Goal: Information Seeking & Learning: Check status

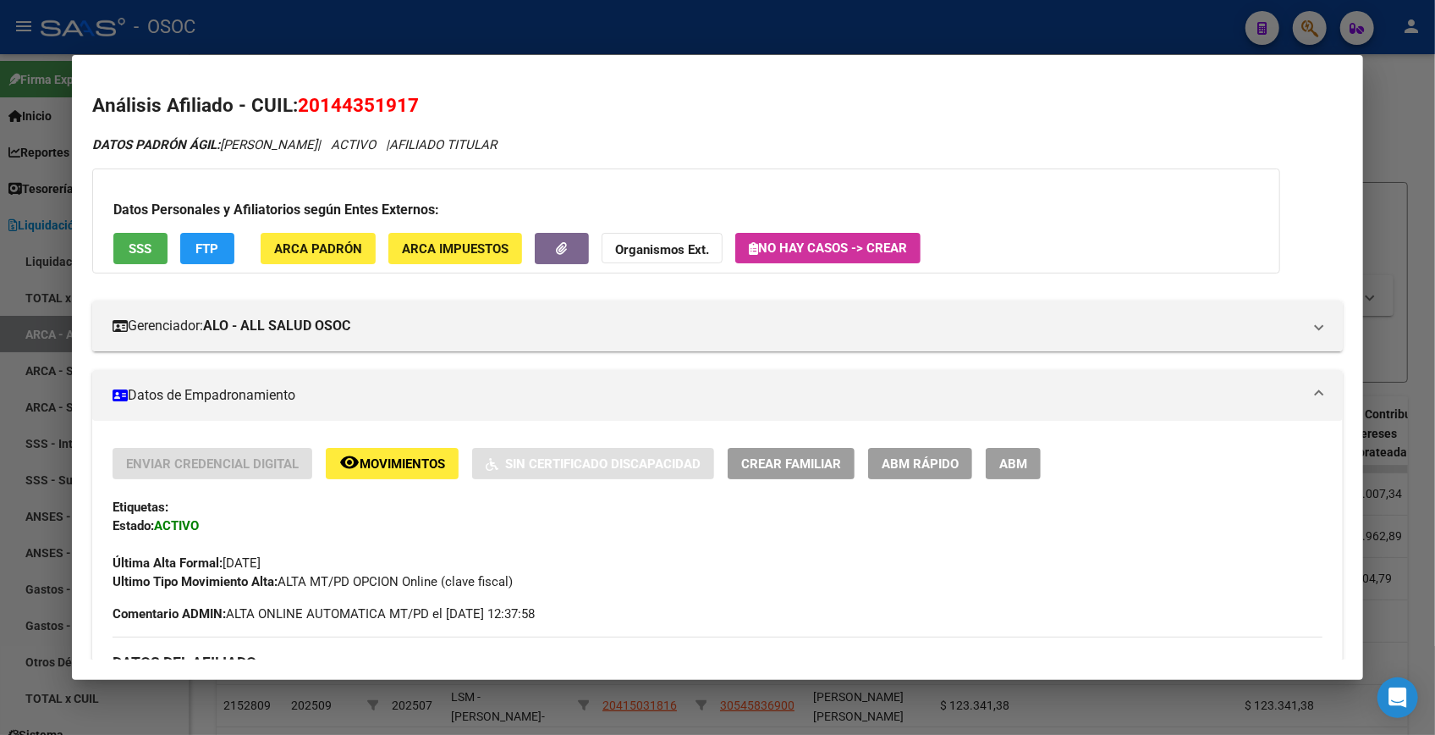
scroll to position [1555, 0]
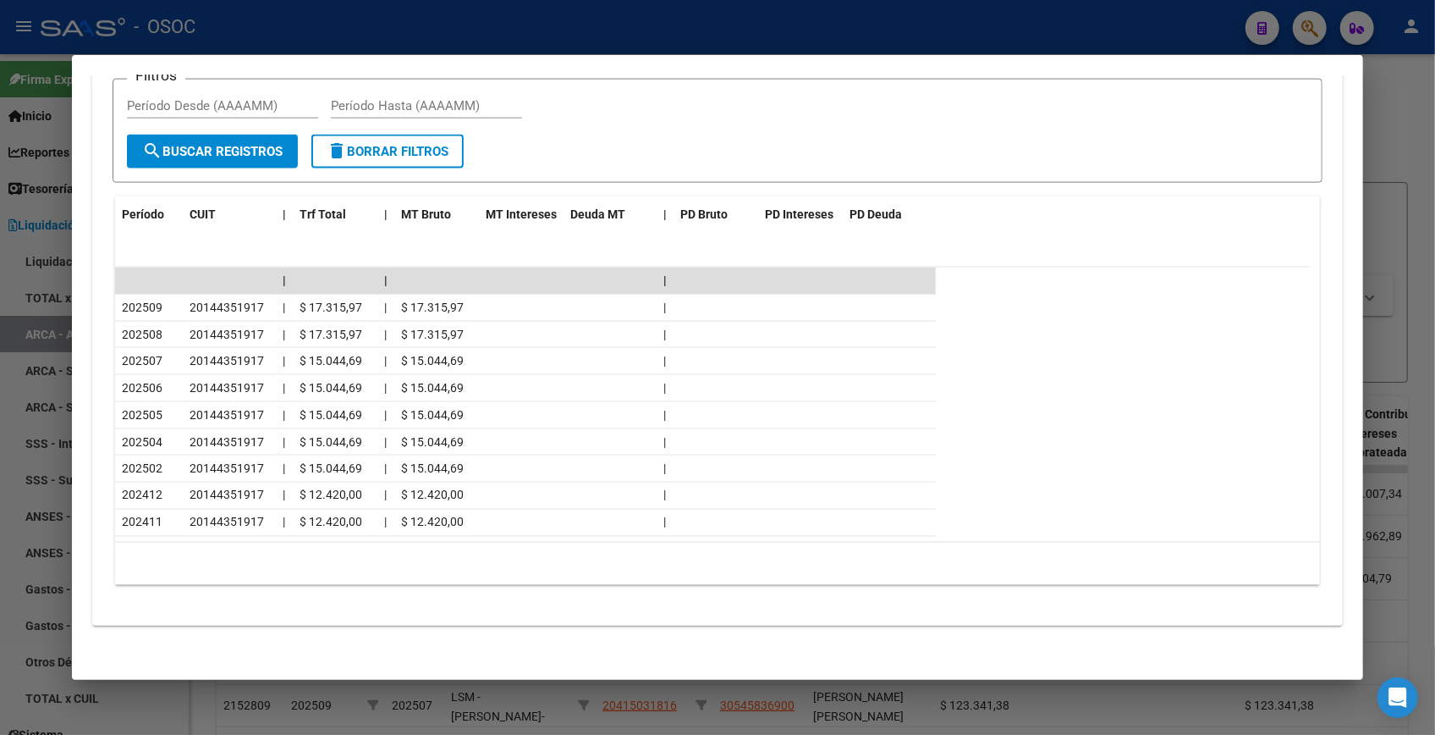
click at [1380, 154] on div at bounding box center [717, 367] width 1435 height 735
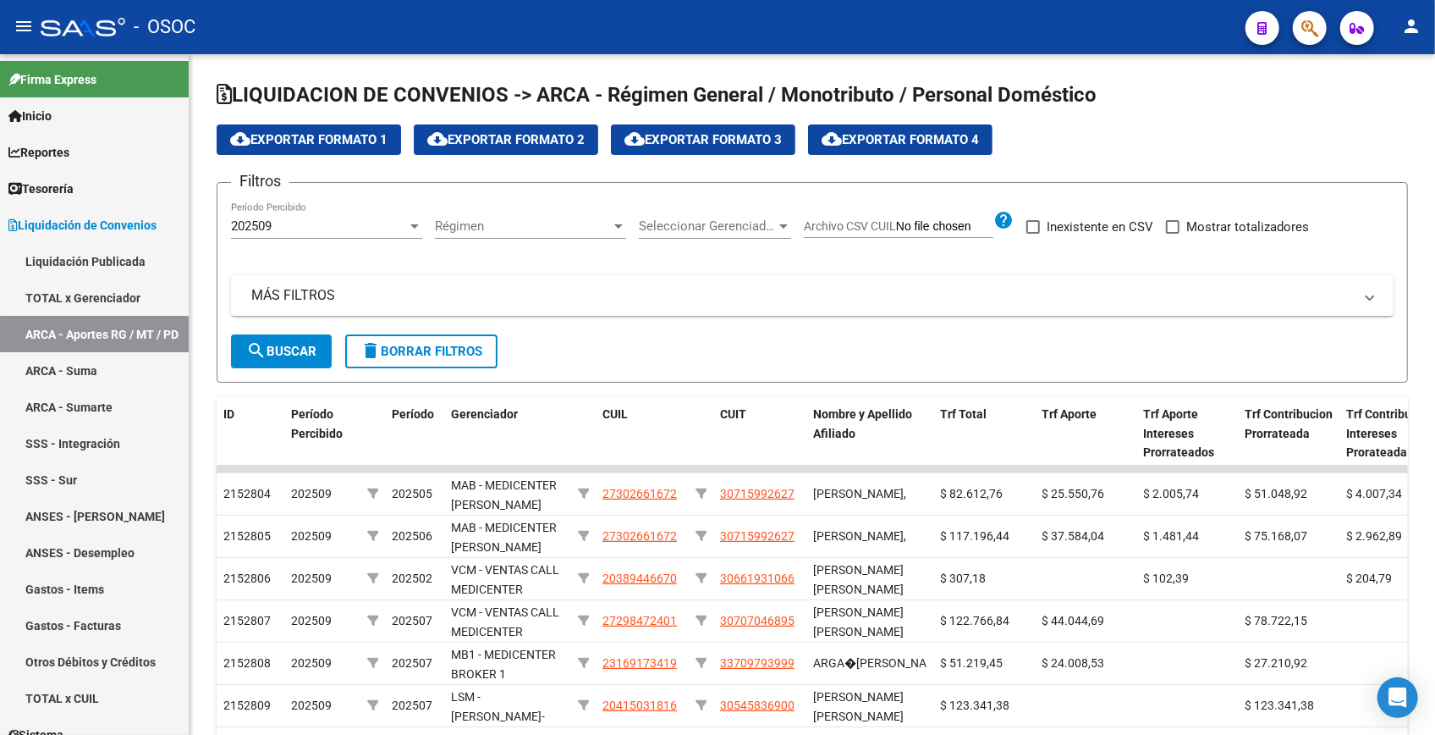
click at [1307, 31] on icon "button" at bounding box center [1310, 28] width 17 height 19
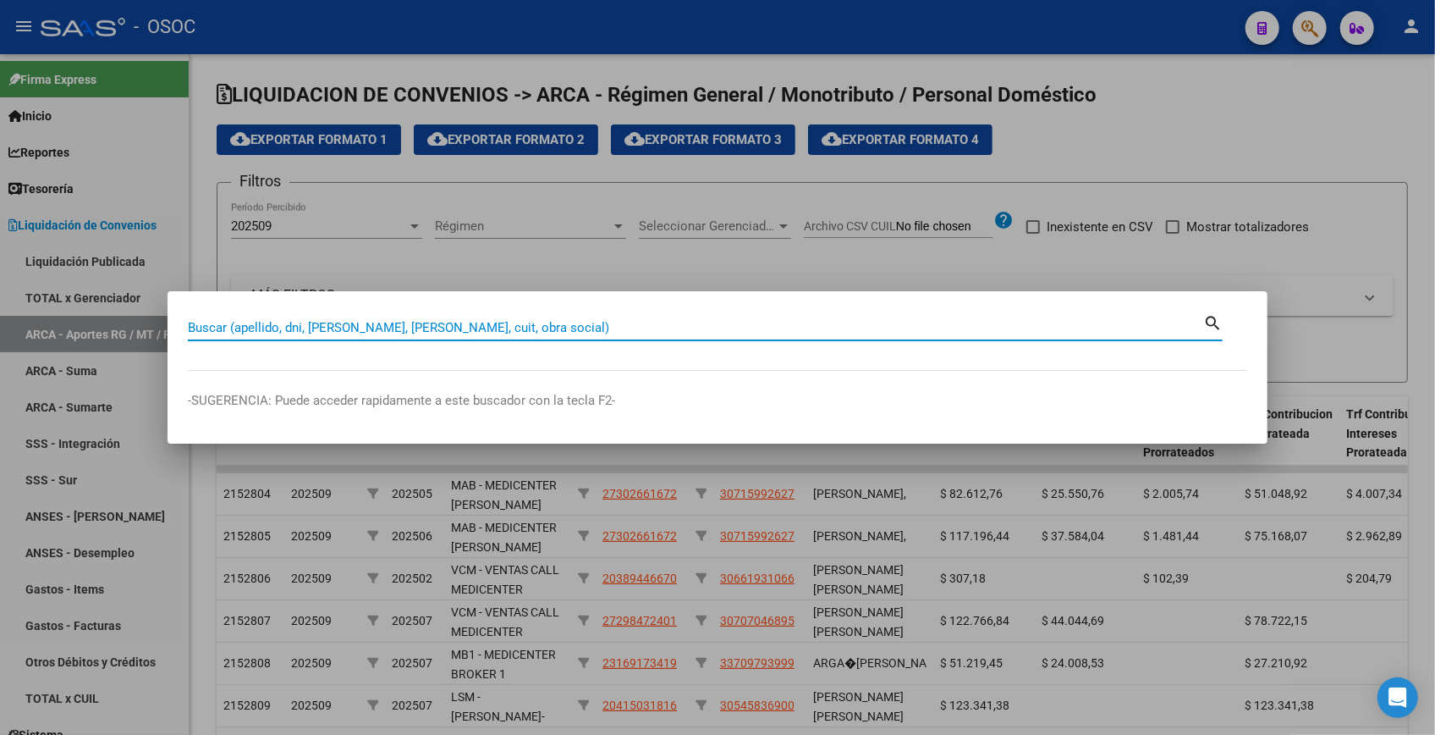
paste input "43871174"
type input "43871174"
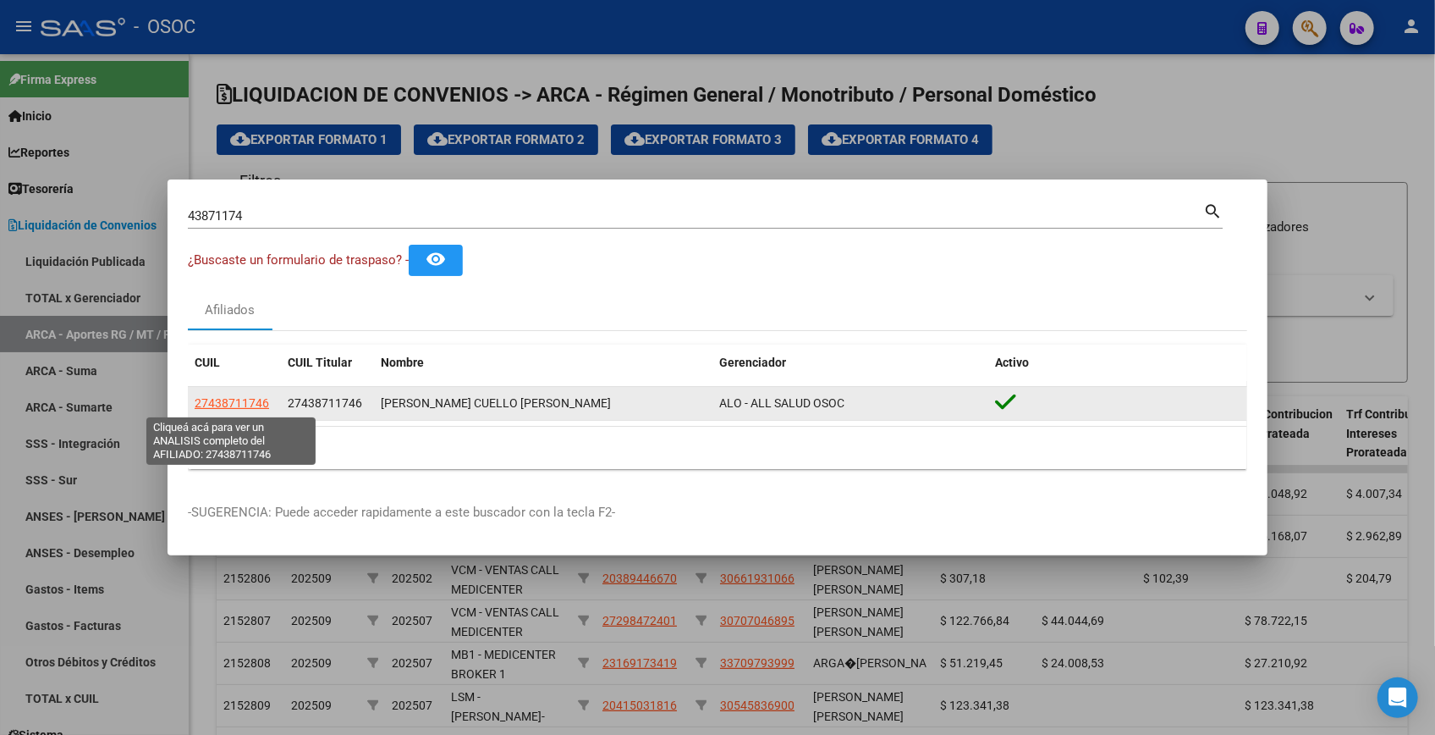
click at [244, 405] on span "27438711746" at bounding box center [232, 403] width 74 height 14
type textarea "27438711746"
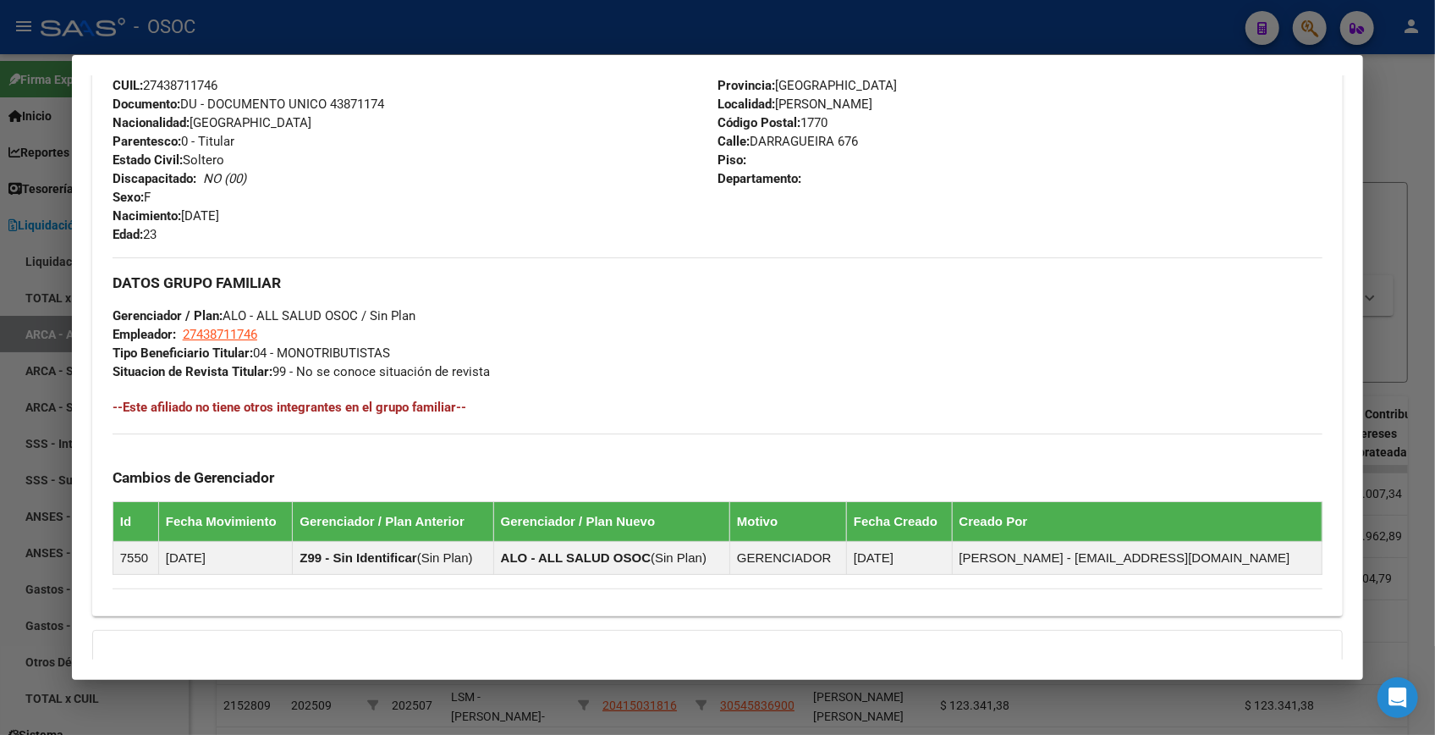
scroll to position [806, 0]
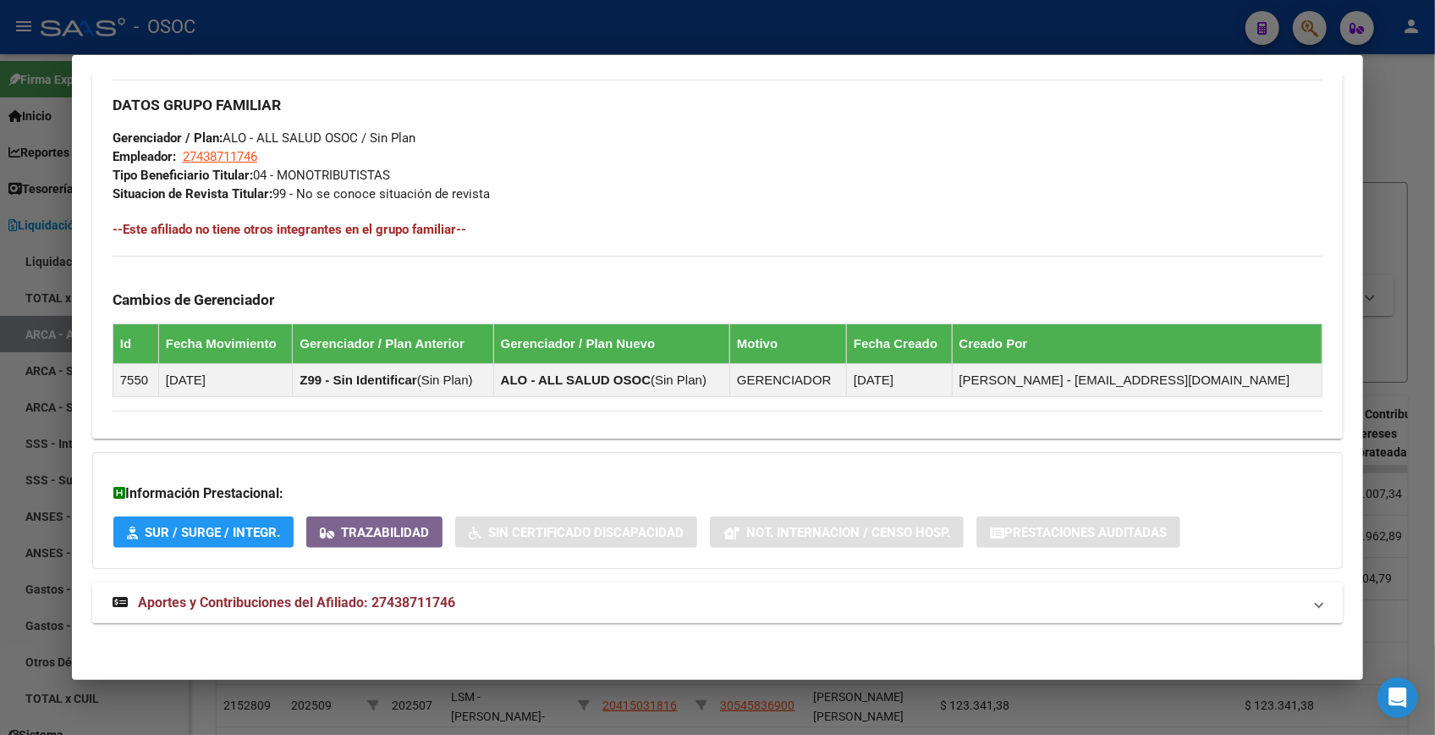
click at [541, 593] on mat-panel-title "Aportes y Contribuciones del Afiliado: 27438711746" at bounding box center [708, 602] width 1190 height 20
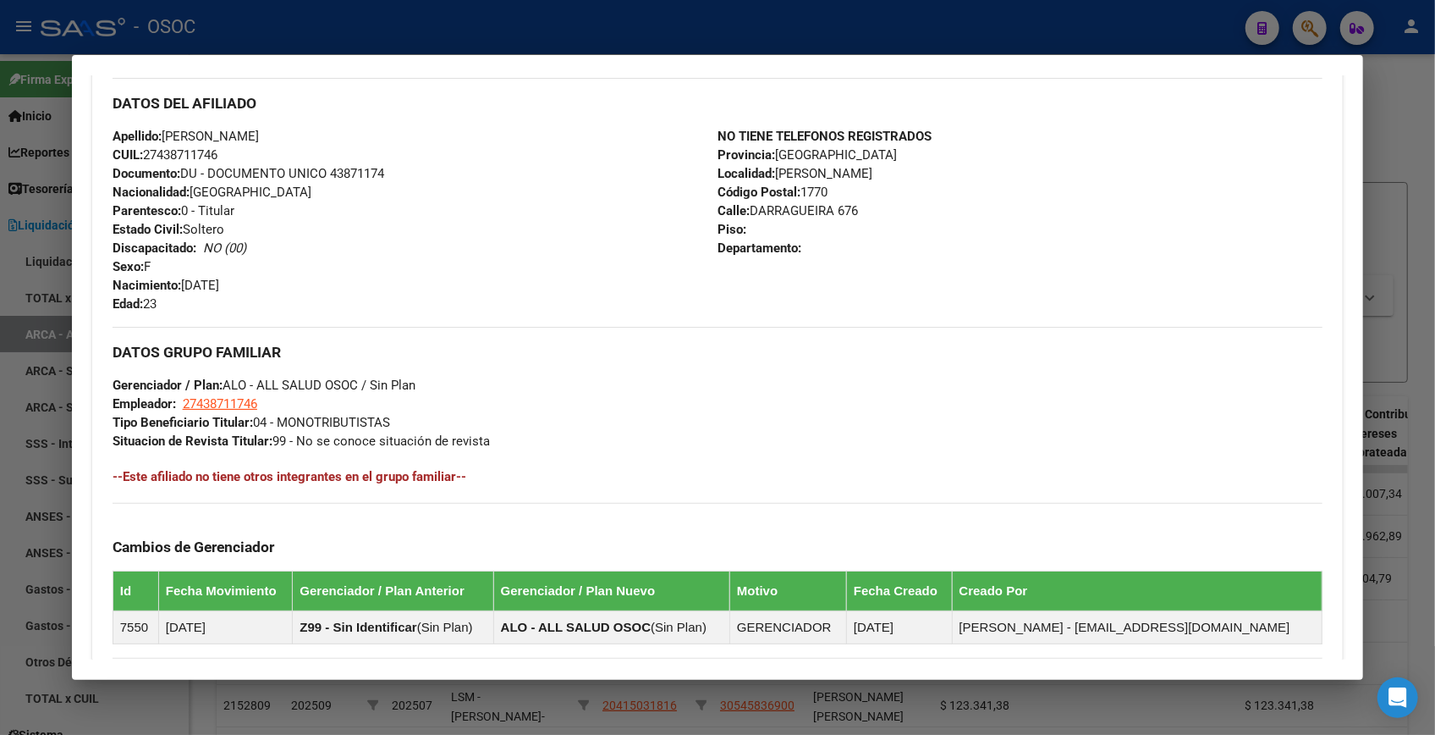
scroll to position [482, 0]
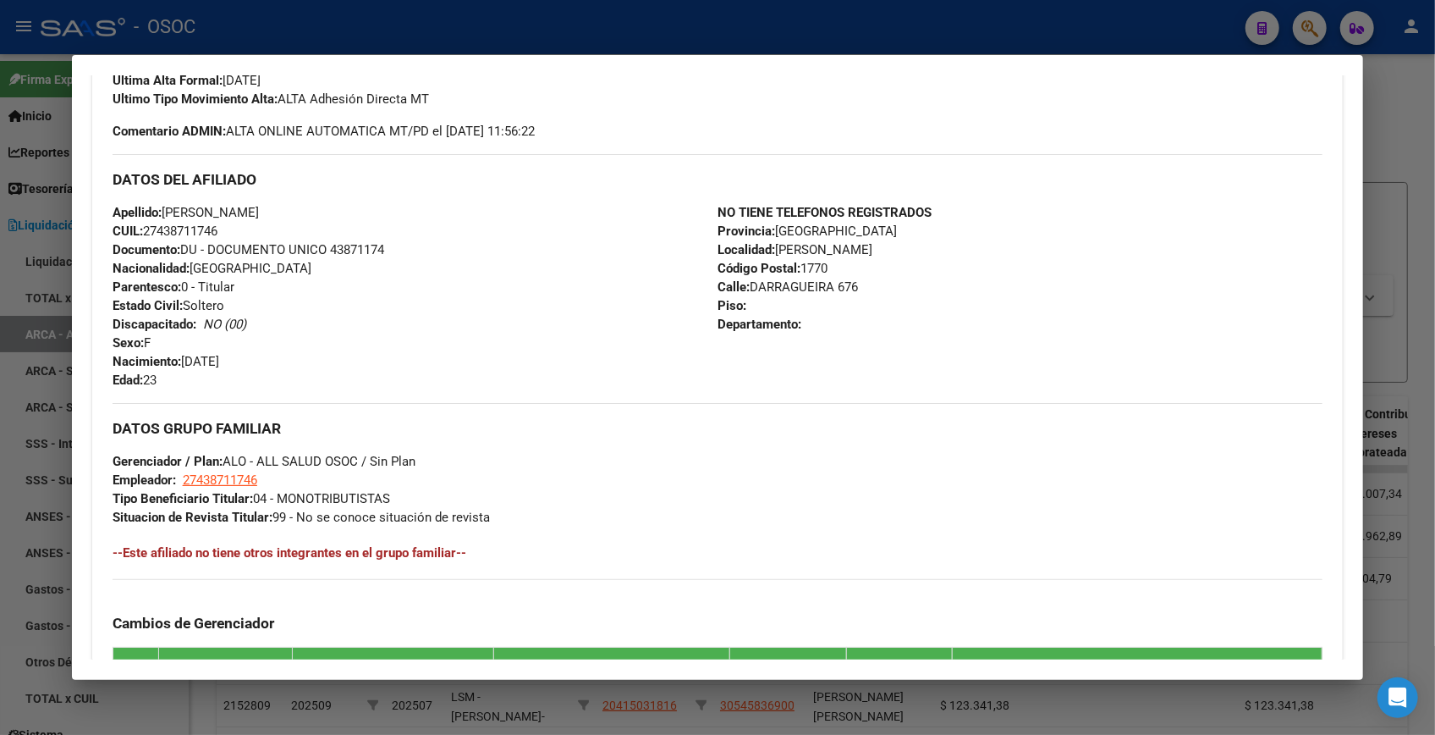
click at [1413, 85] on div at bounding box center [717, 367] width 1435 height 735
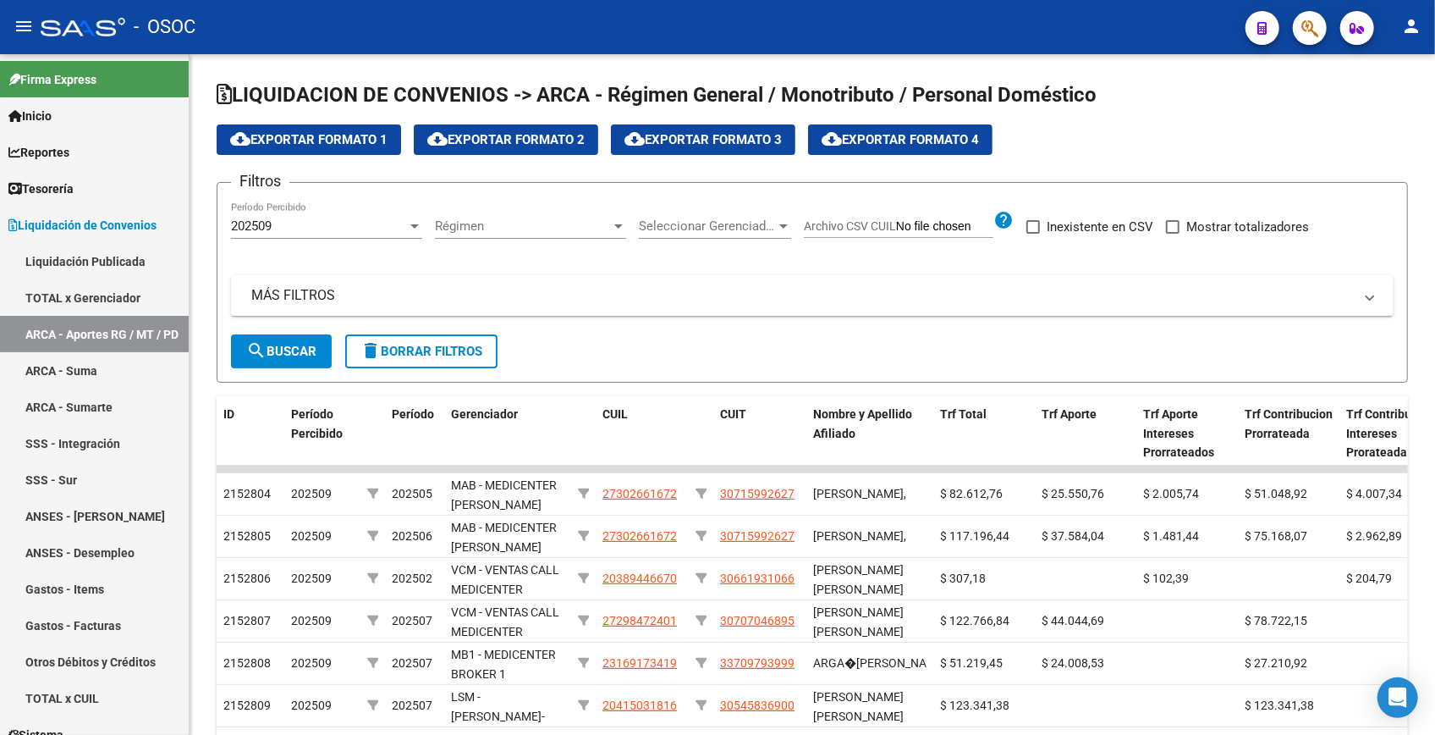
click at [1305, 25] on icon "button" at bounding box center [1310, 28] width 17 height 19
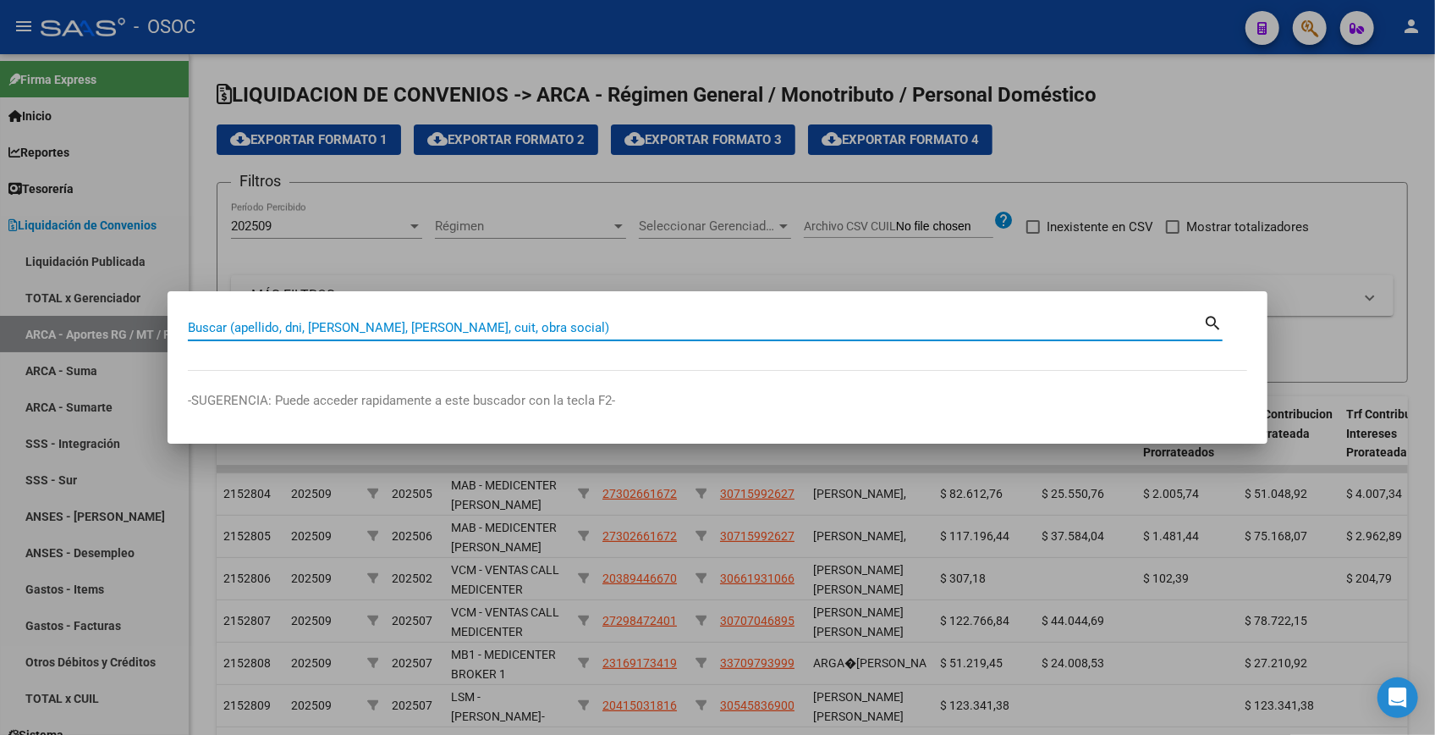
paste input "33644915"
type input "33644915"
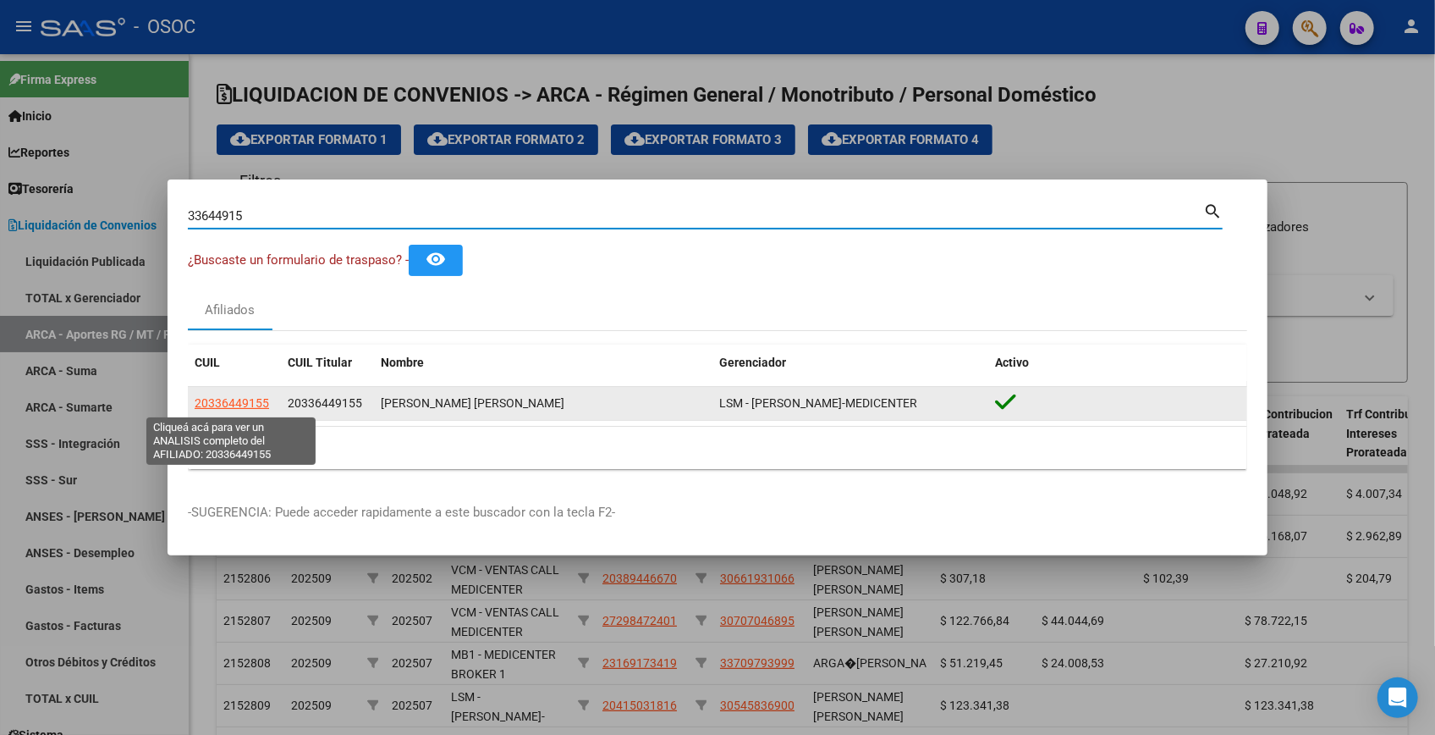
click at [244, 405] on span "20336449155" at bounding box center [232, 403] width 74 height 14
type textarea "20336449155"
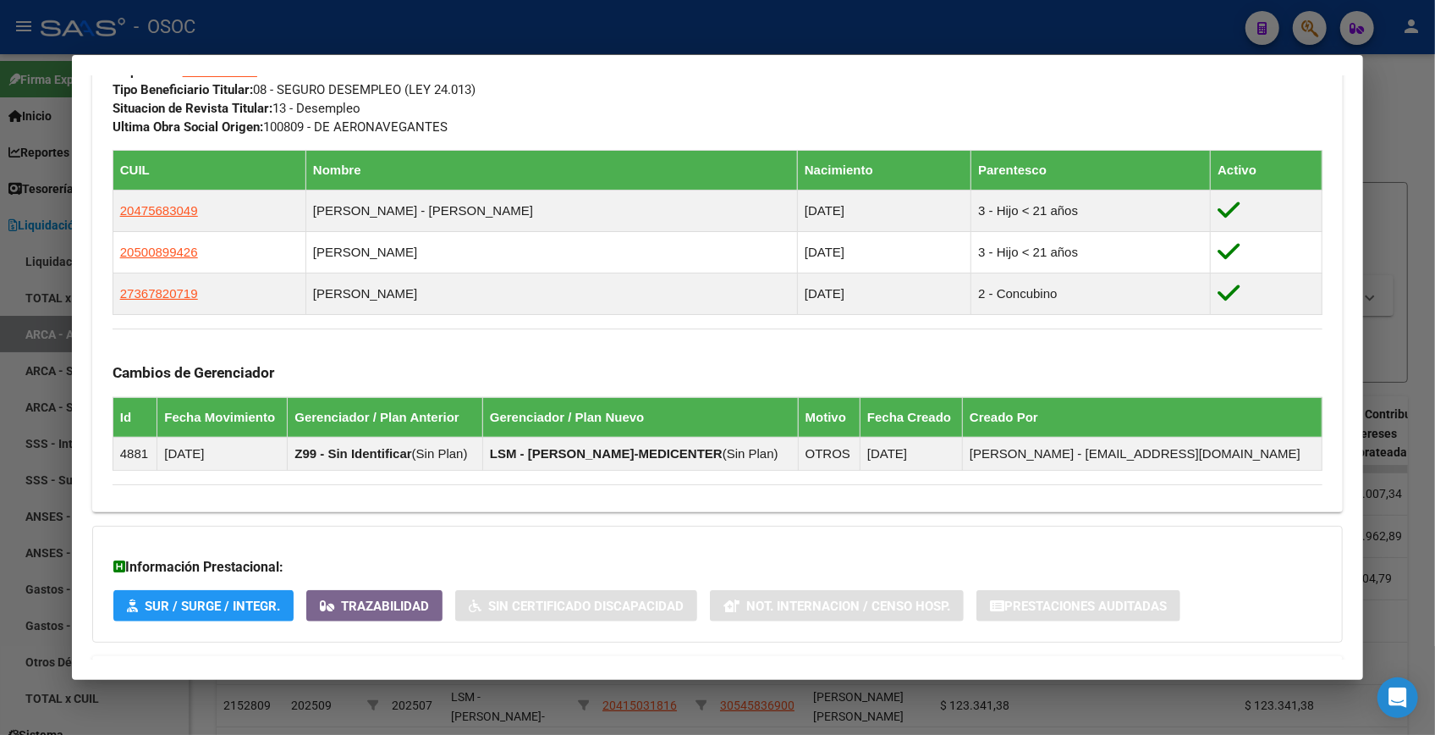
scroll to position [966, 0]
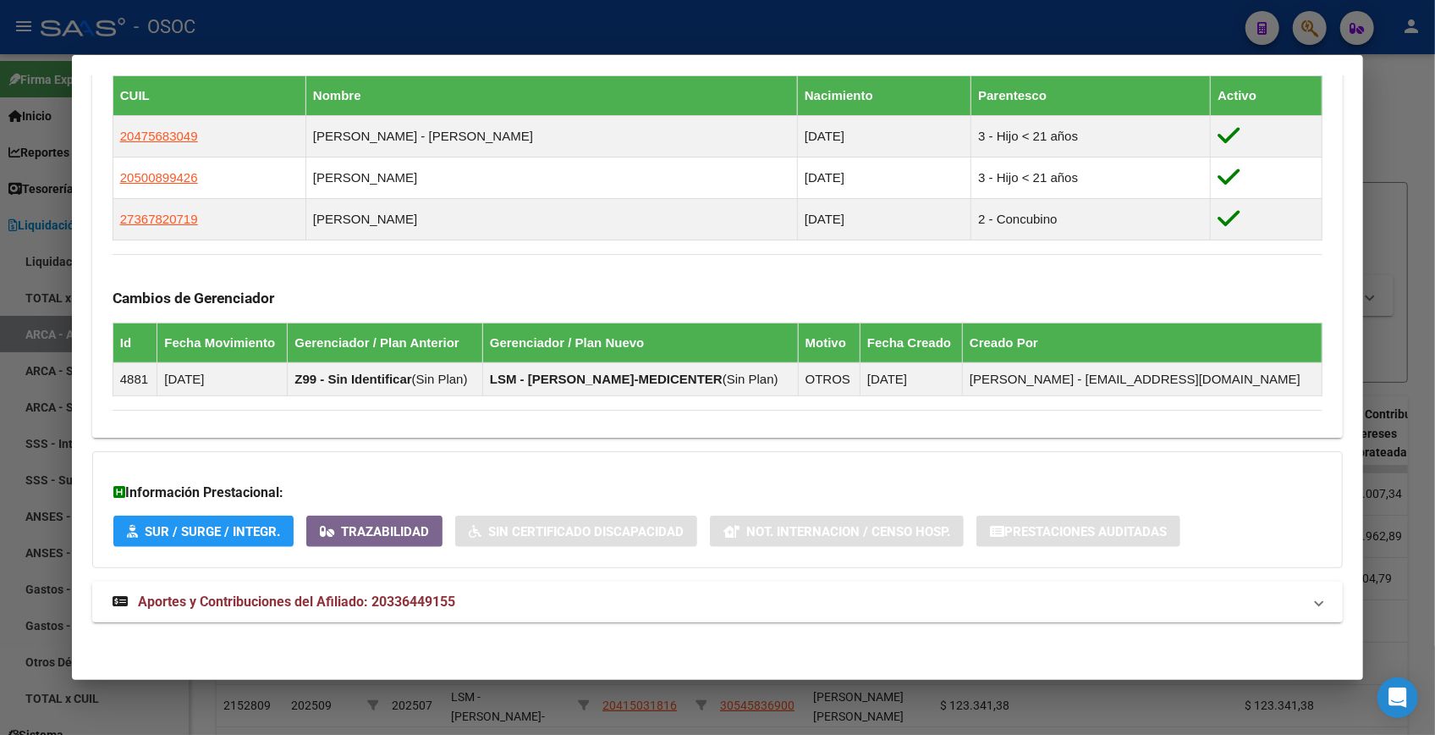
click at [553, 611] on mat-expansion-panel-header "Aportes y Contribuciones del Afiliado: 20336449155" at bounding box center [717, 601] width 1251 height 41
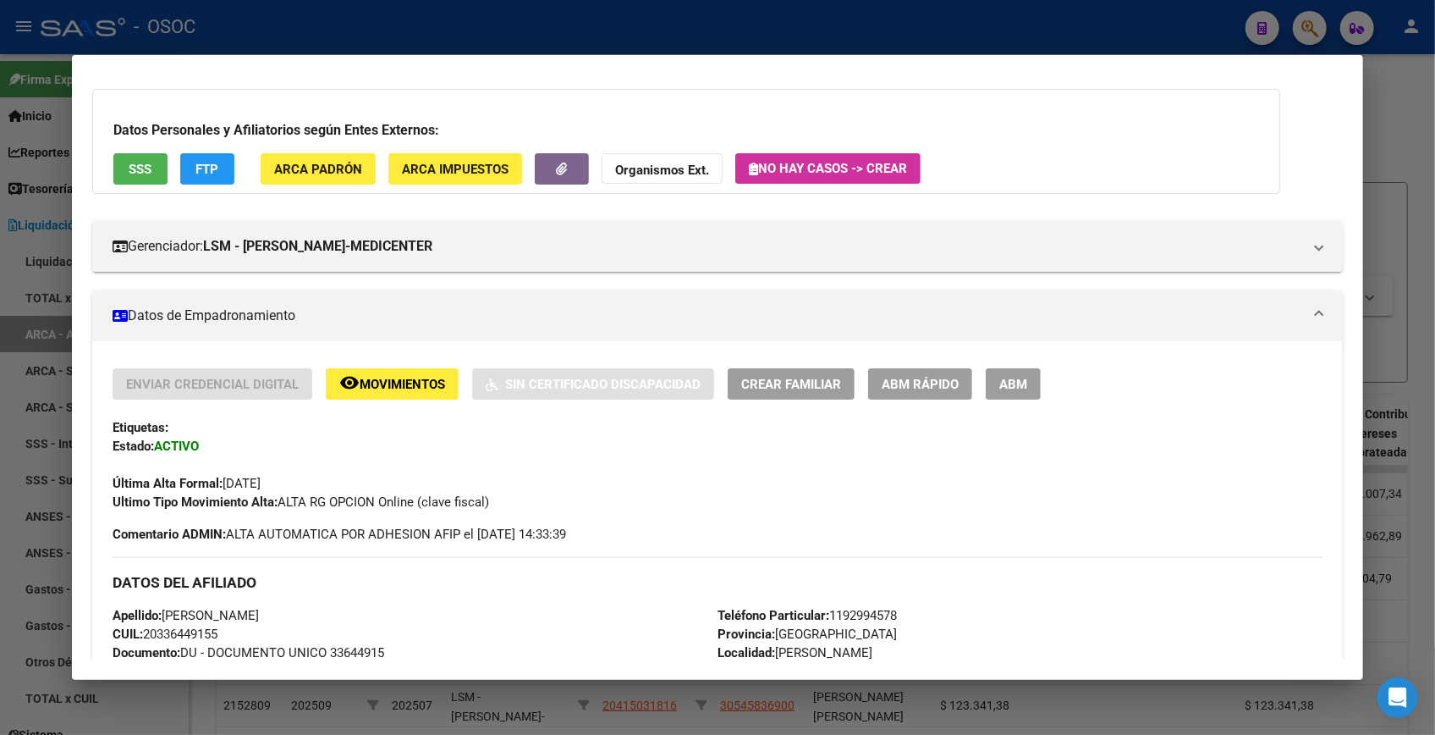
scroll to position [0, 0]
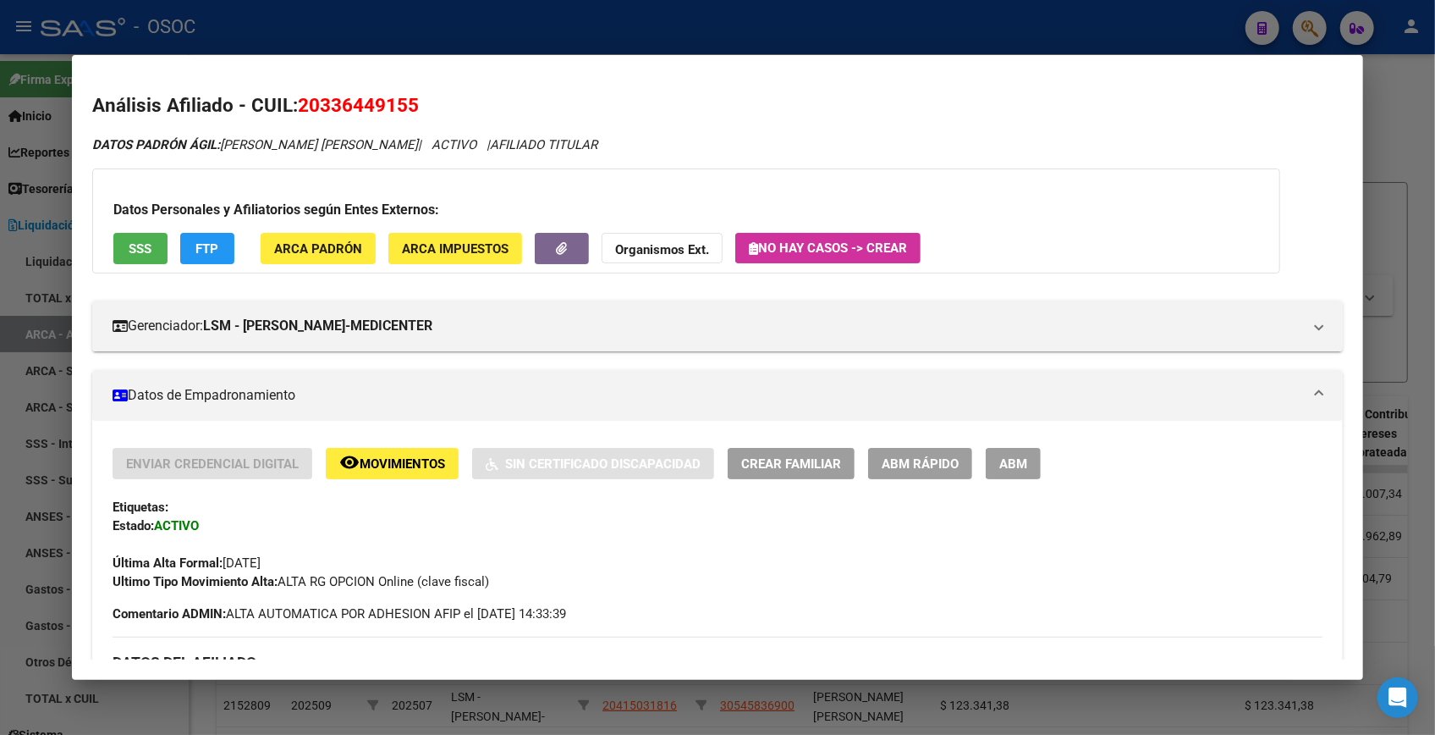
click at [1405, 142] on div at bounding box center [717, 367] width 1435 height 735
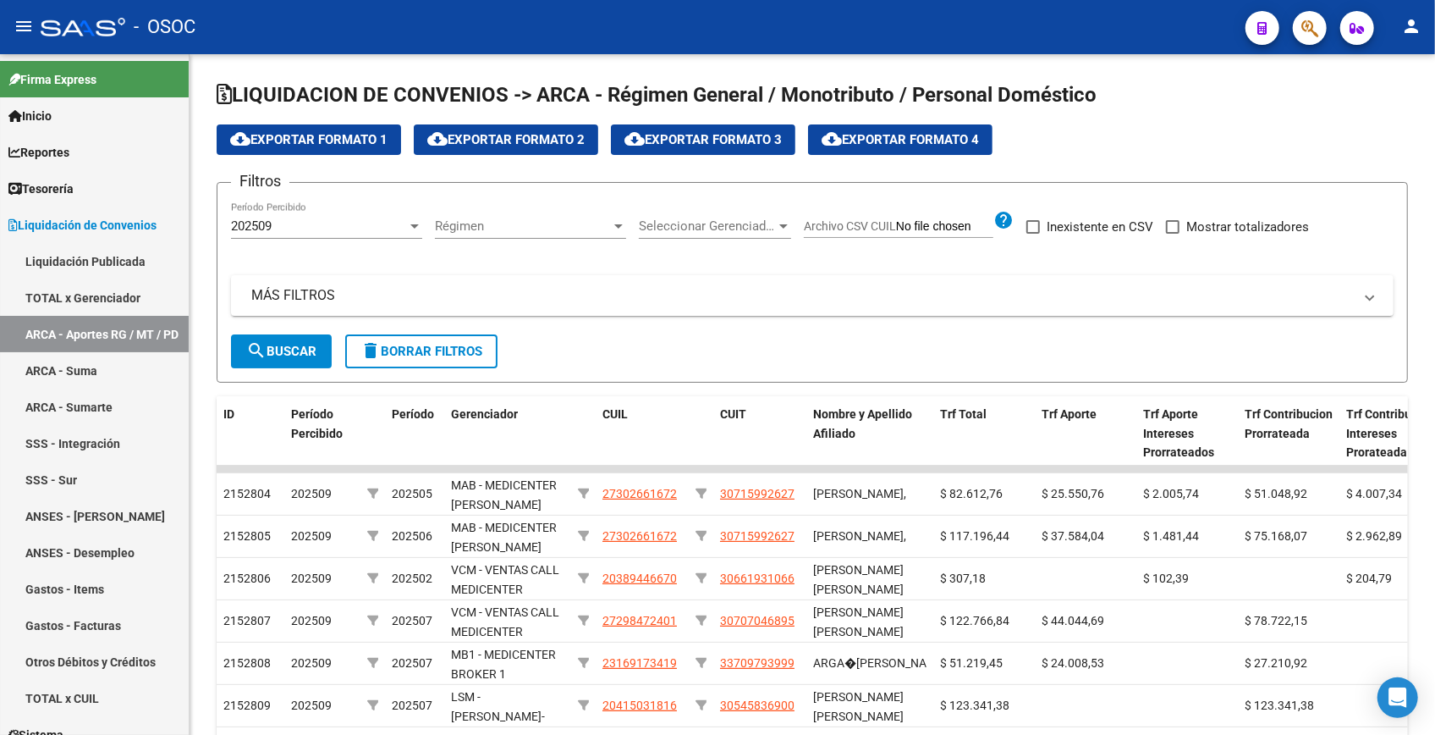
click at [1313, 32] on icon "button" at bounding box center [1310, 28] width 17 height 19
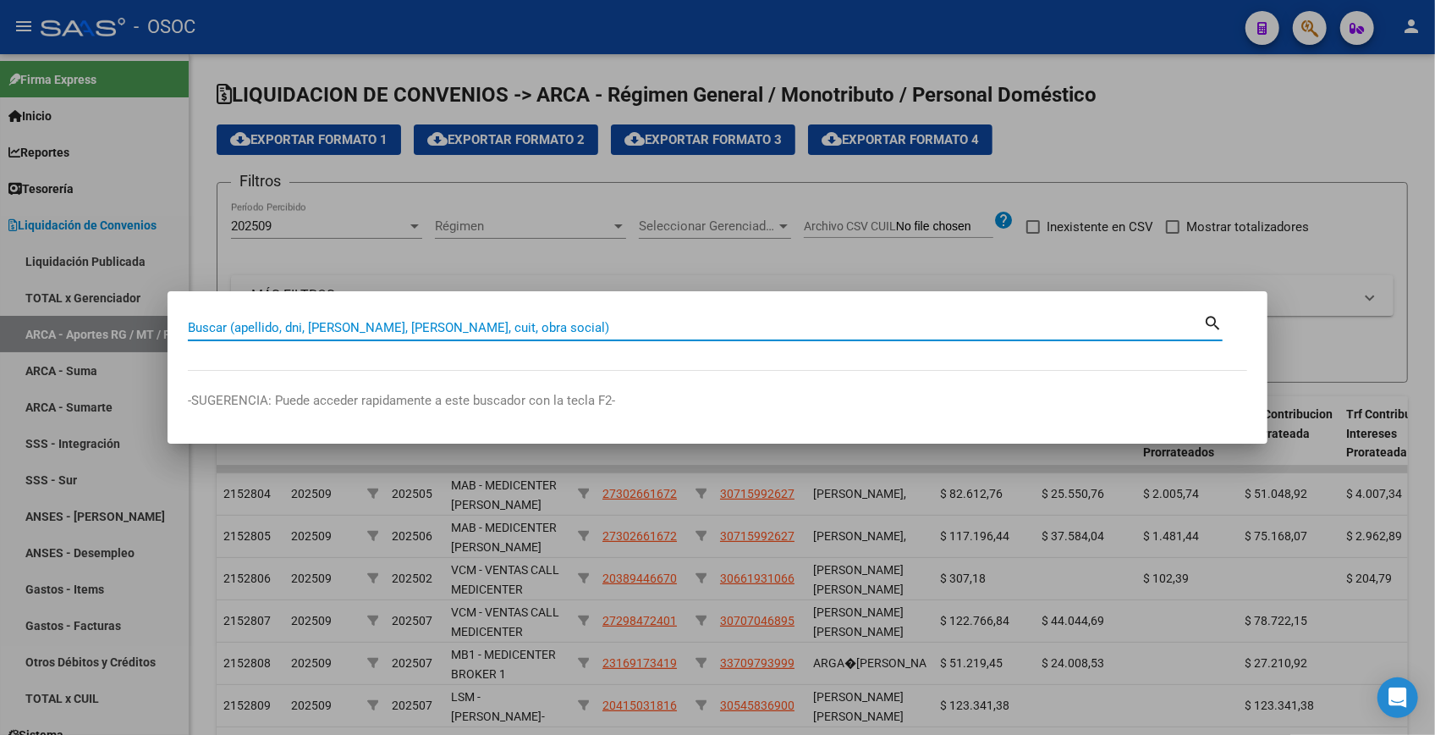
paste input "20409533"
type input "20409533"
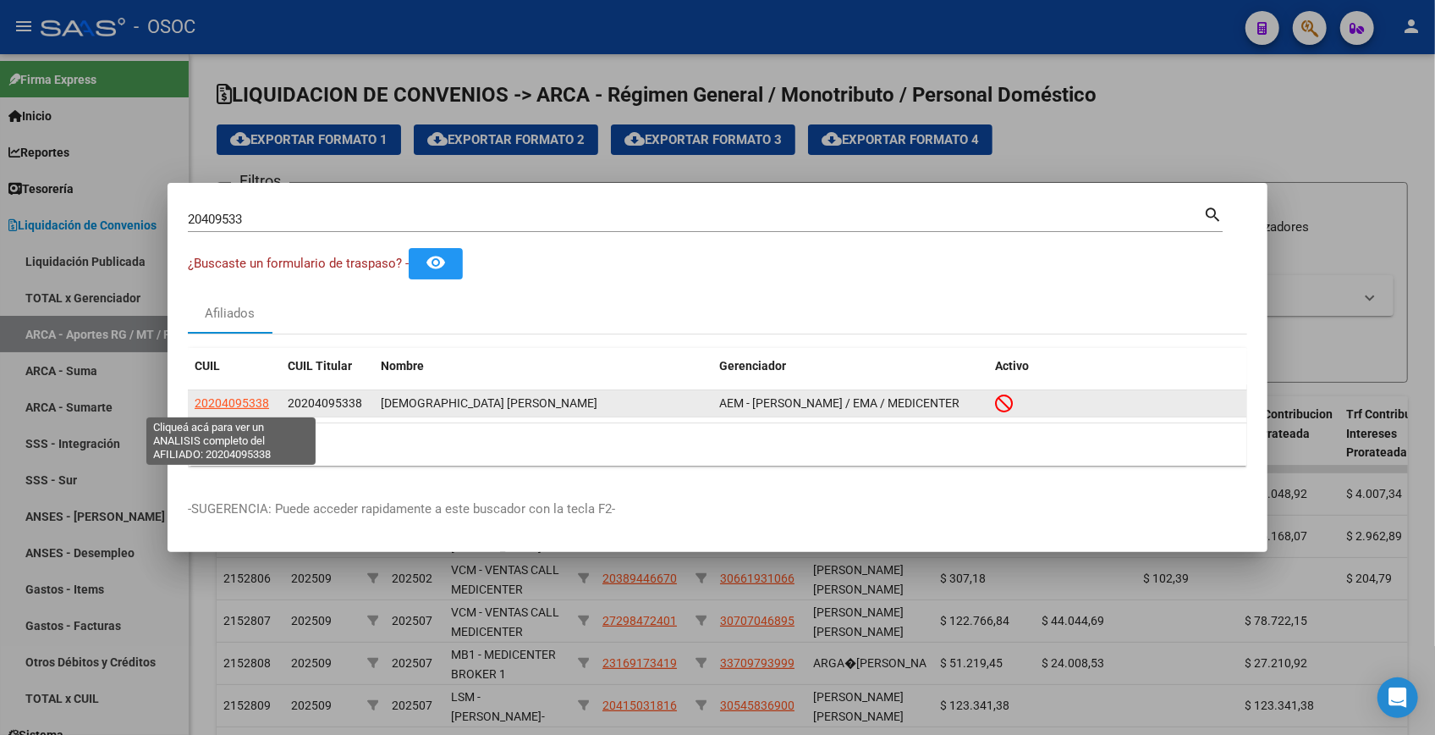
click at [233, 405] on span "20204095338" at bounding box center [232, 403] width 74 height 14
type textarea "20204095338"
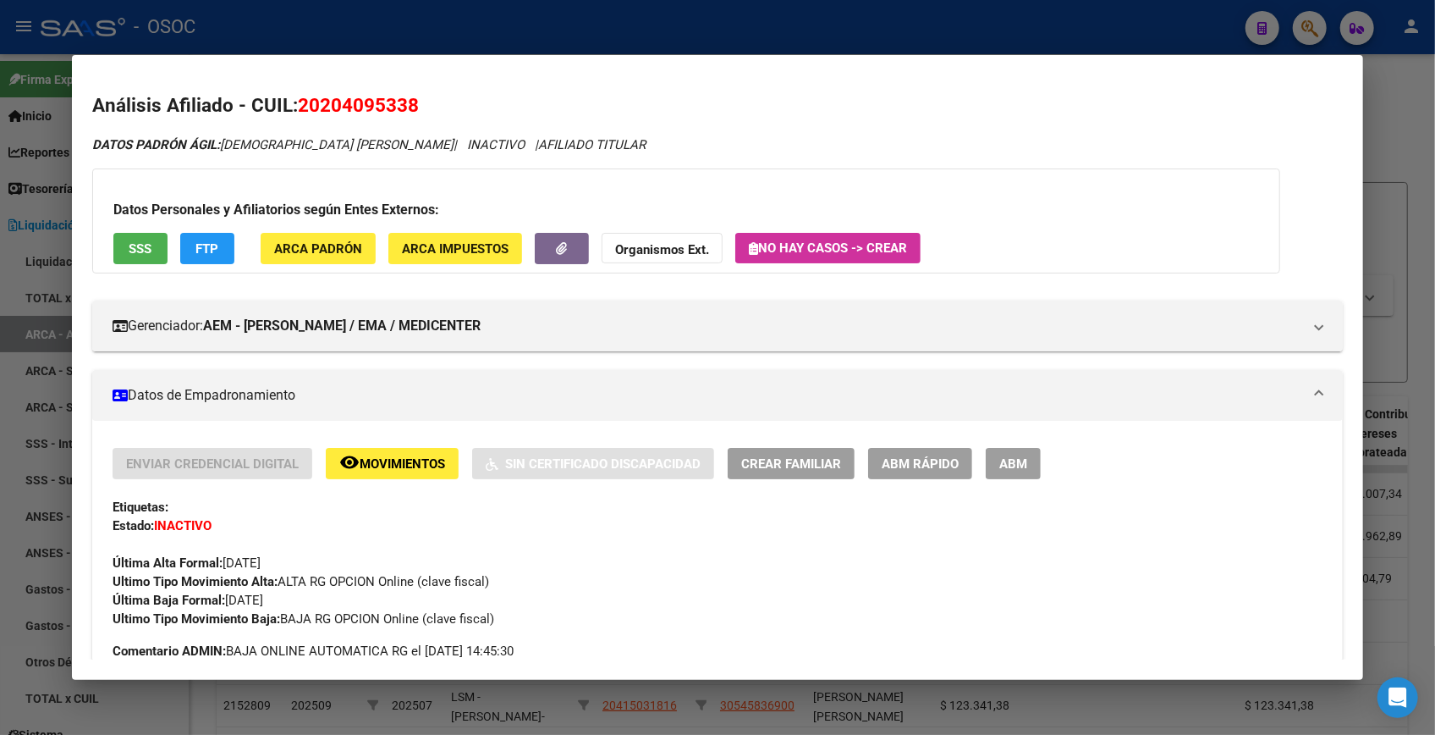
click at [214, 245] on span "FTP" at bounding box center [206, 248] width 23 height 15
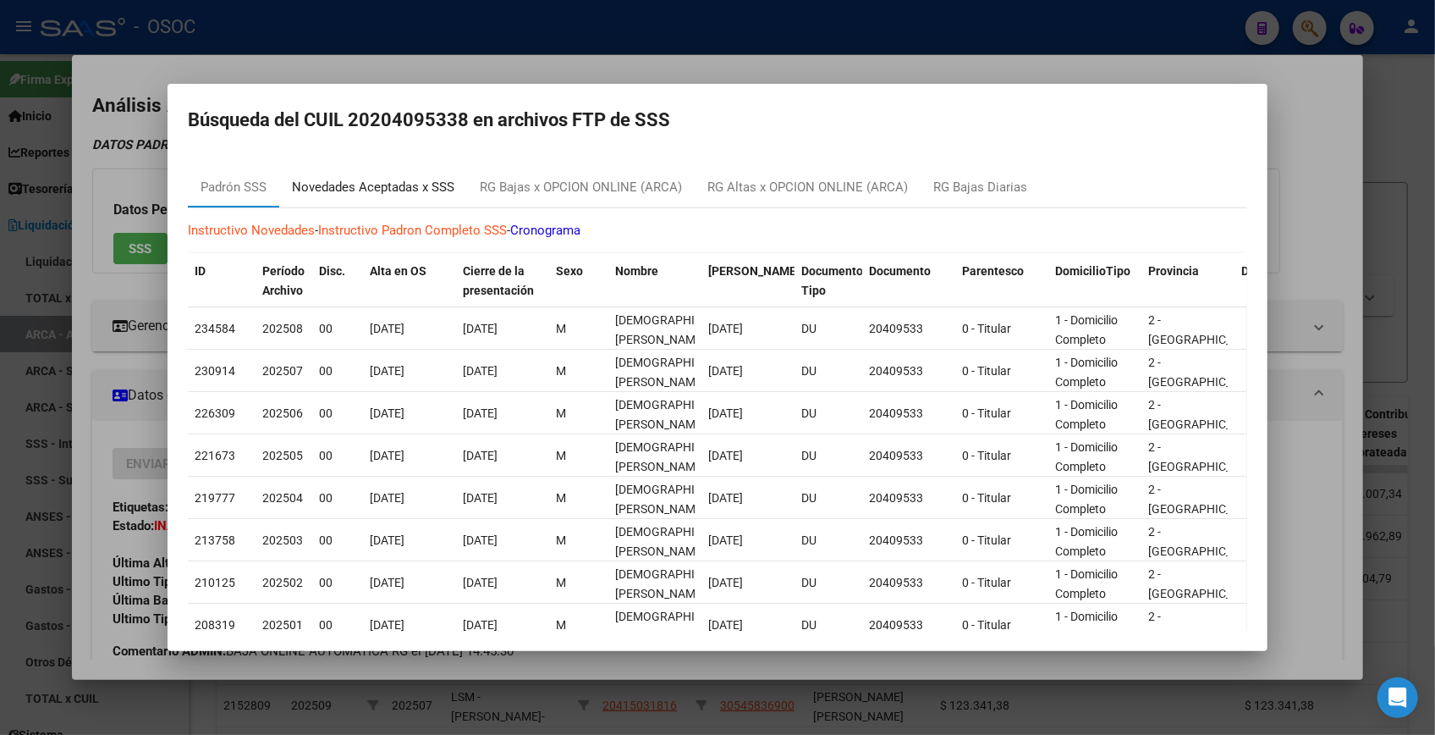
click at [350, 179] on div "Novedades Aceptadas x SSS" at bounding box center [373, 187] width 162 height 19
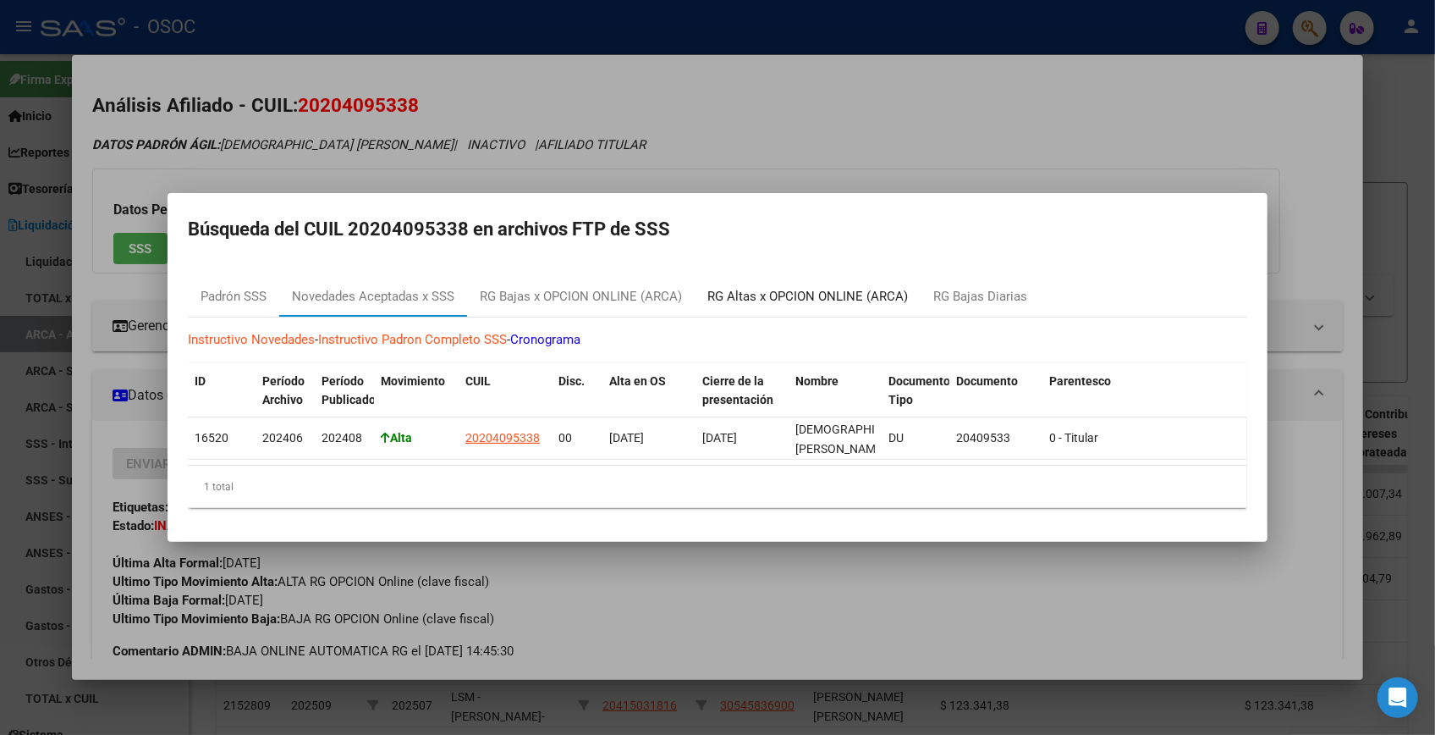
click at [807, 287] on div "RG Altas x OPCION ONLINE (ARCA)" at bounding box center [807, 296] width 201 height 19
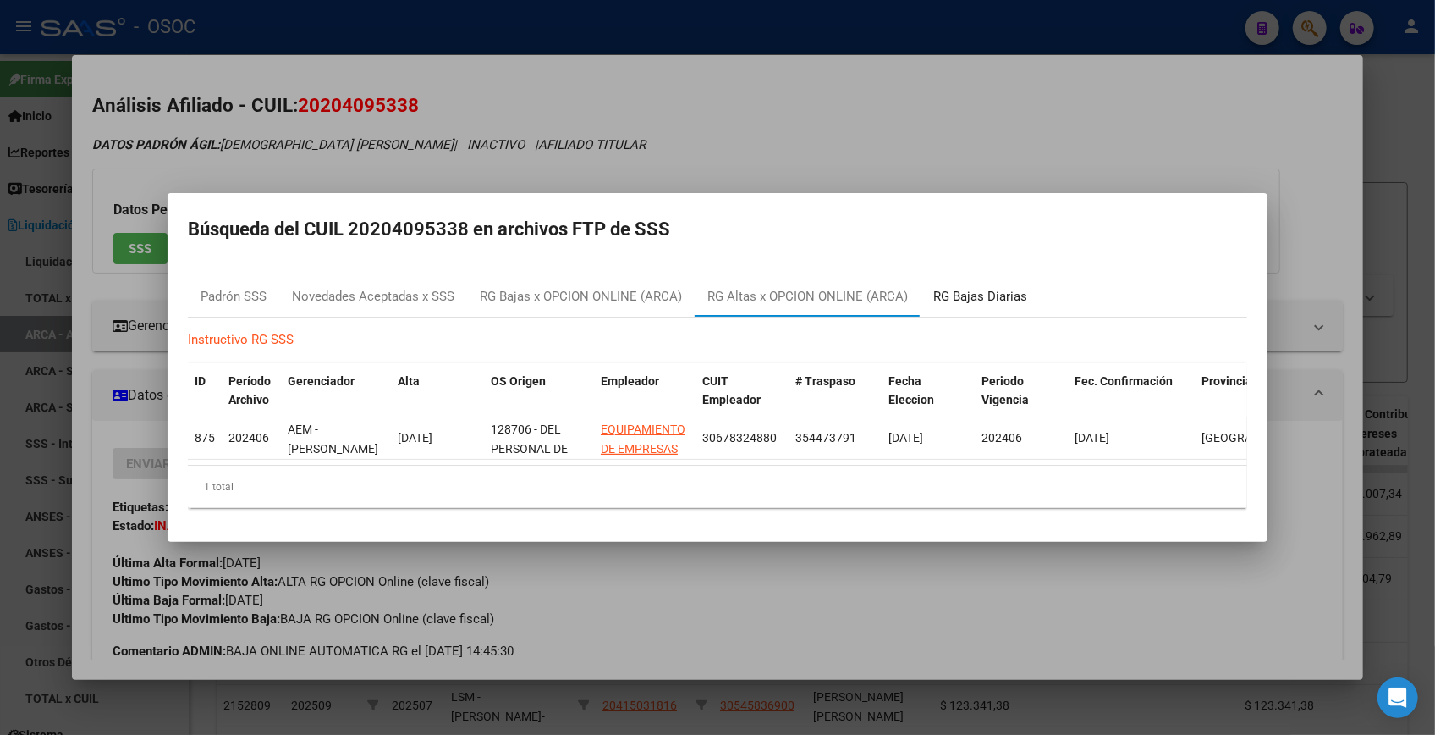
click at [955, 290] on div "RG Bajas Diarias" at bounding box center [980, 296] width 94 height 19
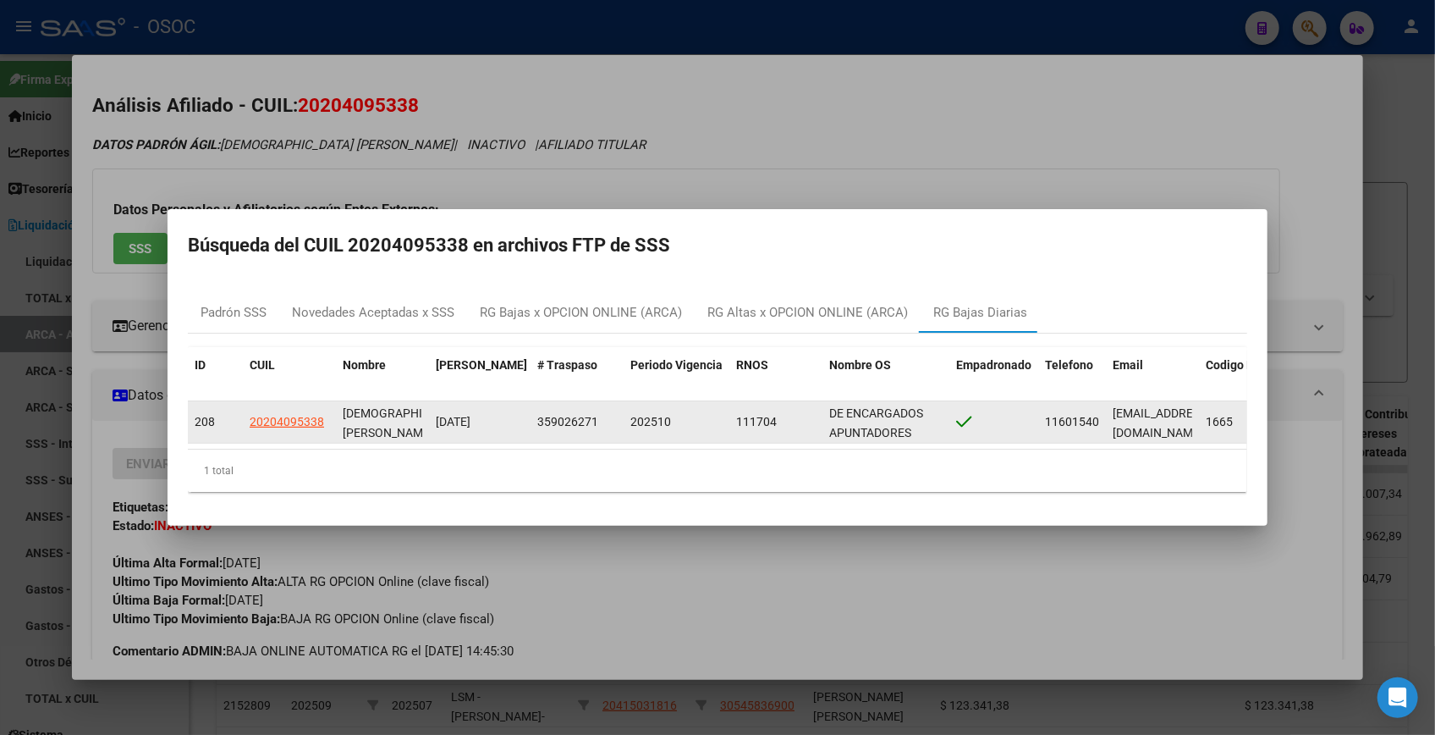
drag, startPoint x: 460, startPoint y: 421, endPoint x: 488, endPoint y: 416, distance: 29.1
click at [488, 416] on div "[DATE]" at bounding box center [480, 421] width 88 height 19
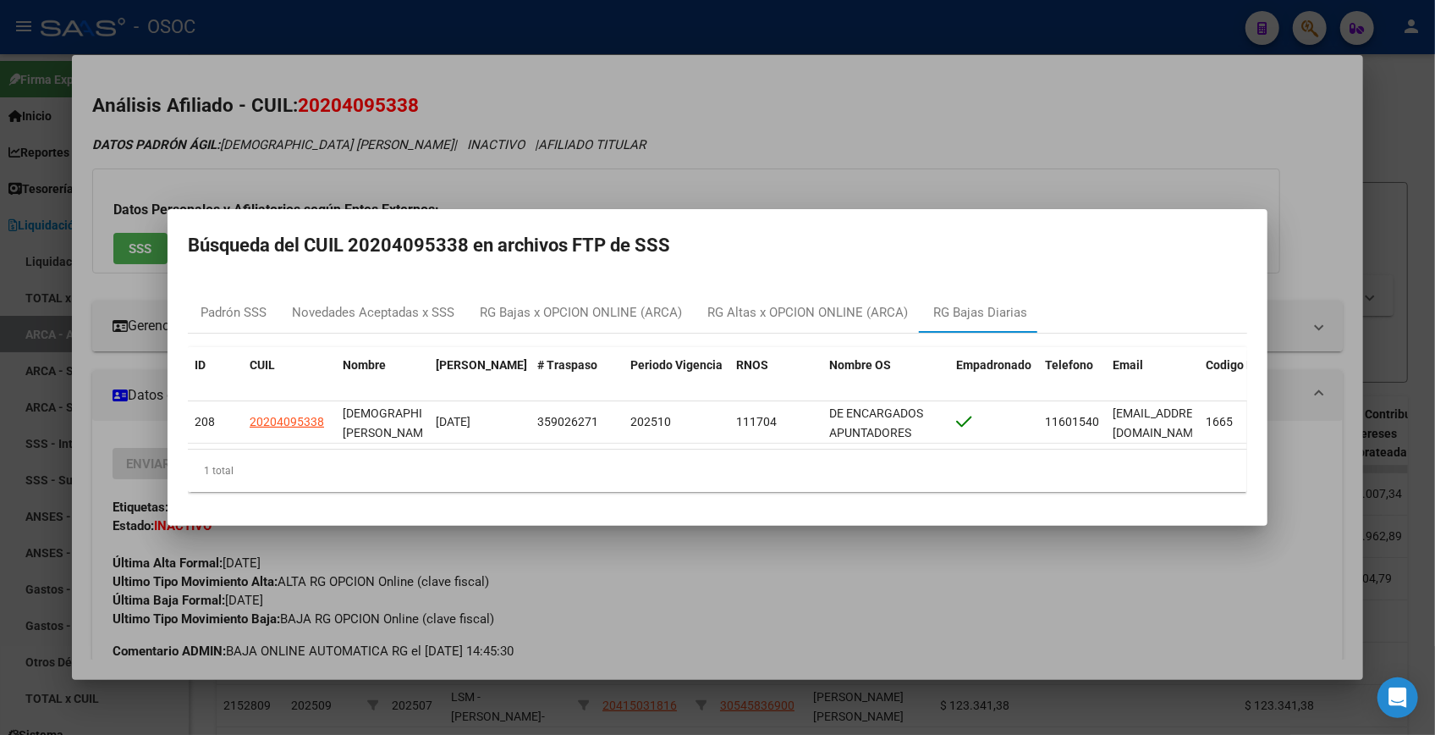
drag, startPoint x: 904, startPoint y: 110, endPoint x: 865, endPoint y: 122, distance: 40.7
click at [904, 110] on div at bounding box center [717, 367] width 1435 height 735
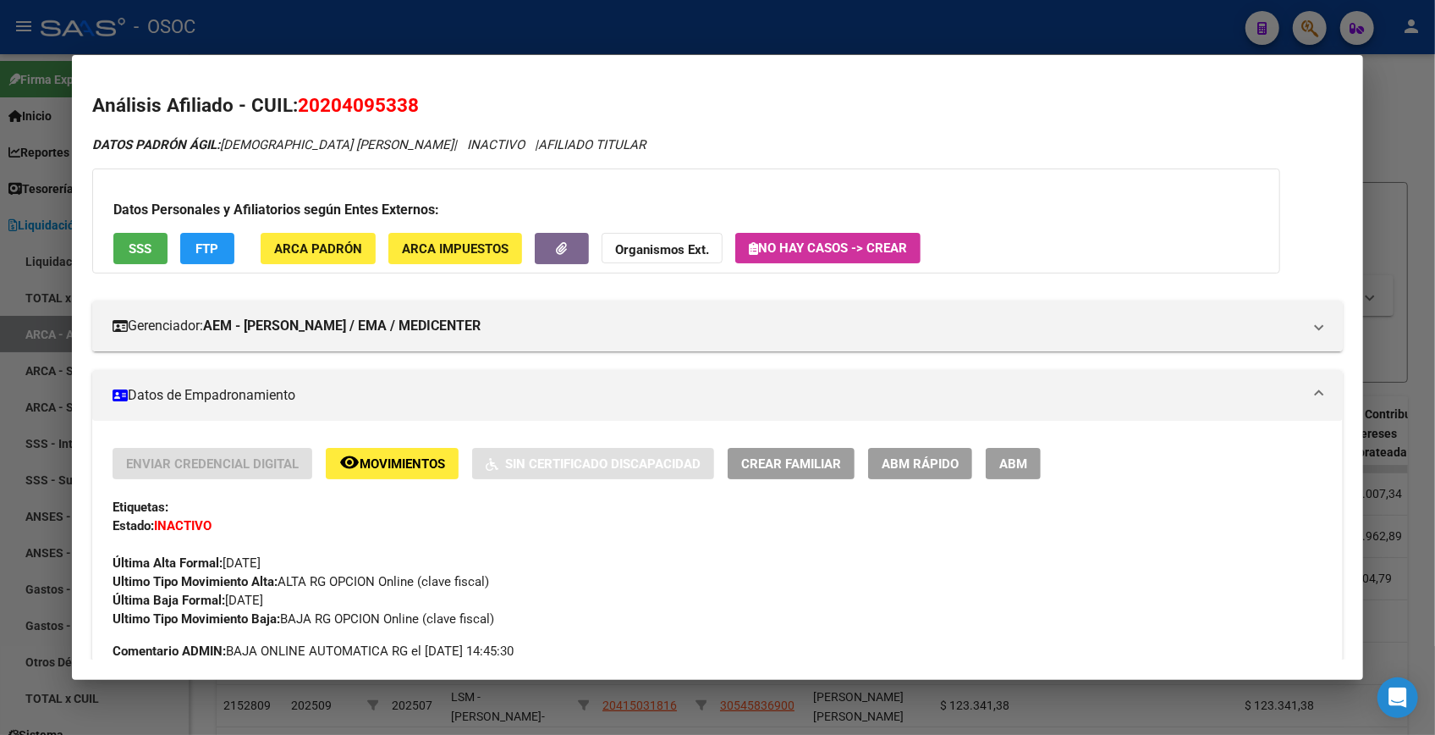
click at [139, 247] on span "SSS" at bounding box center [140, 248] width 23 height 15
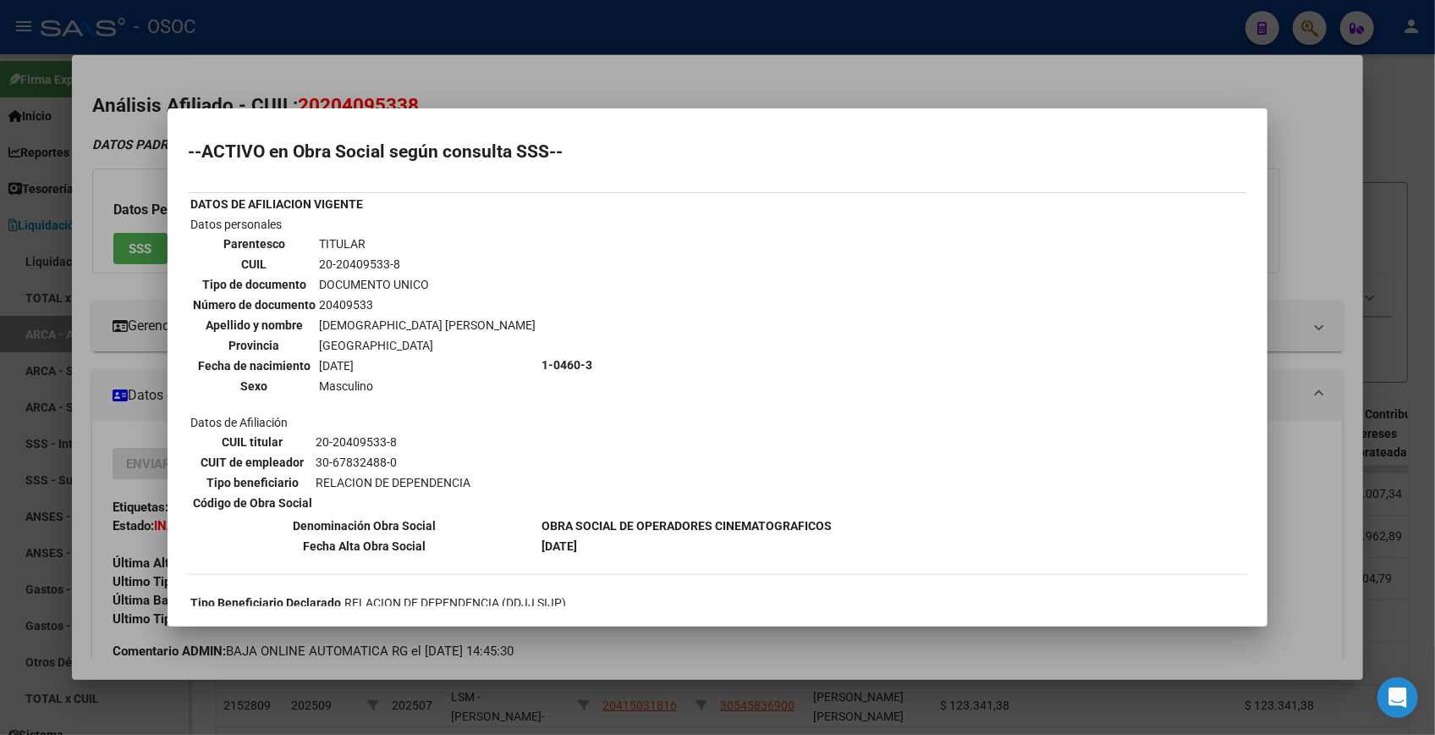
click at [891, 78] on div at bounding box center [717, 367] width 1435 height 735
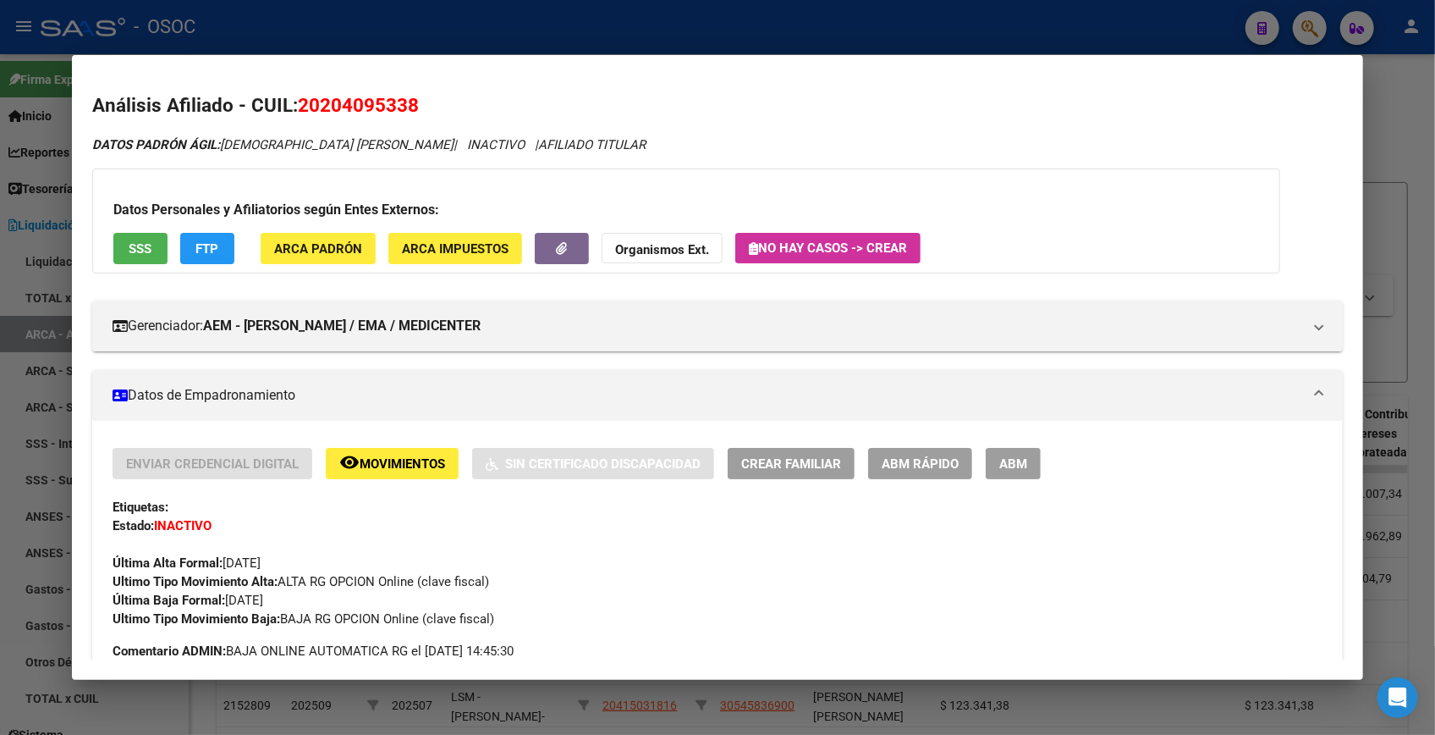
click at [203, 250] on span "FTP" at bounding box center [206, 248] width 23 height 15
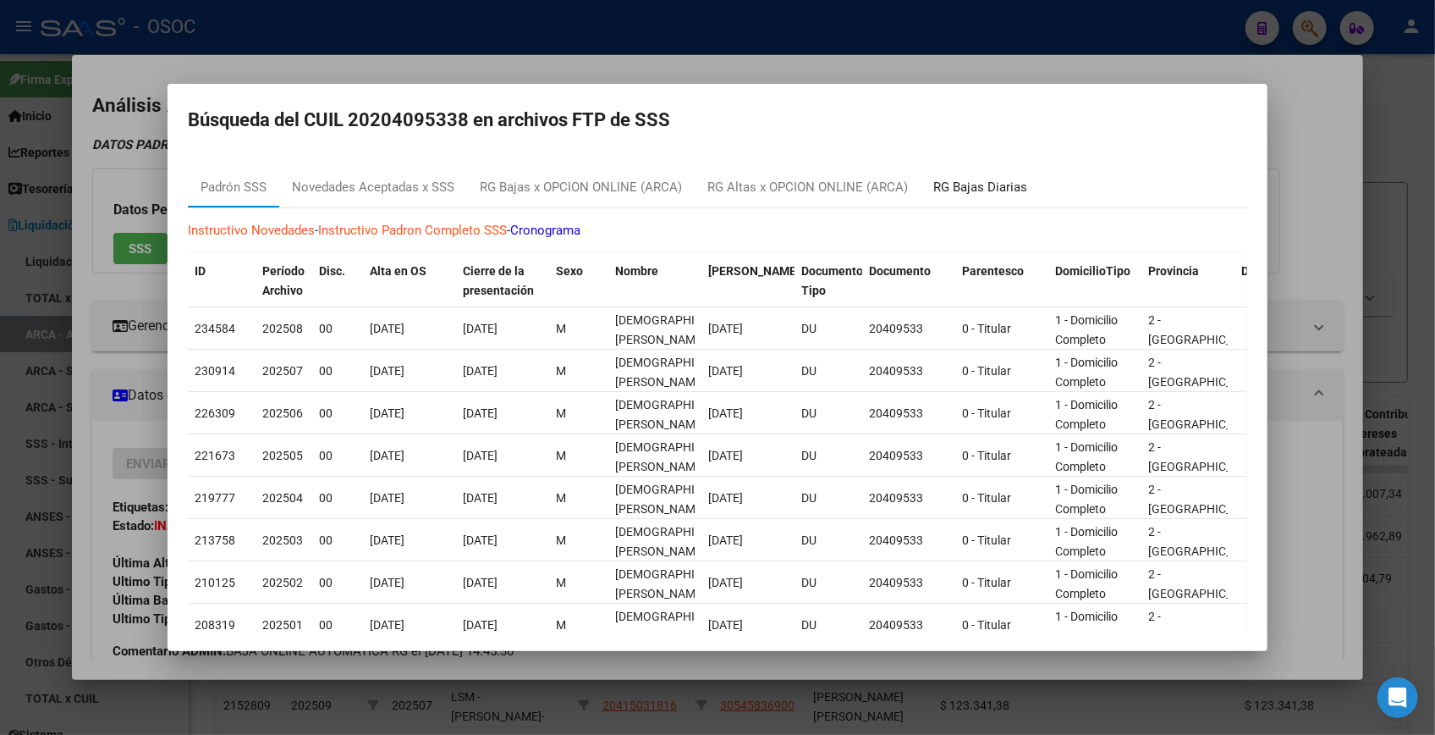
click at [987, 186] on div "RG Bajas Diarias" at bounding box center [980, 187] width 94 height 19
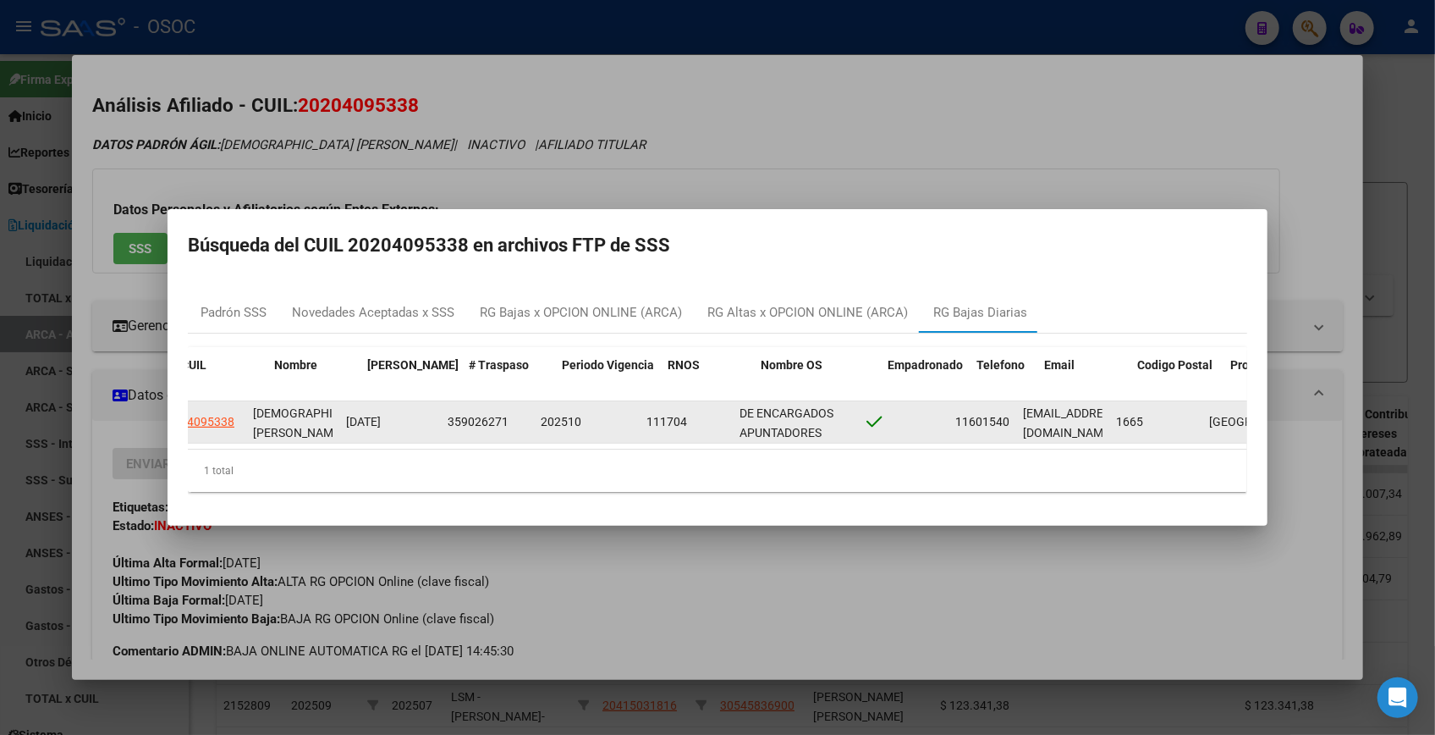
scroll to position [0, 59]
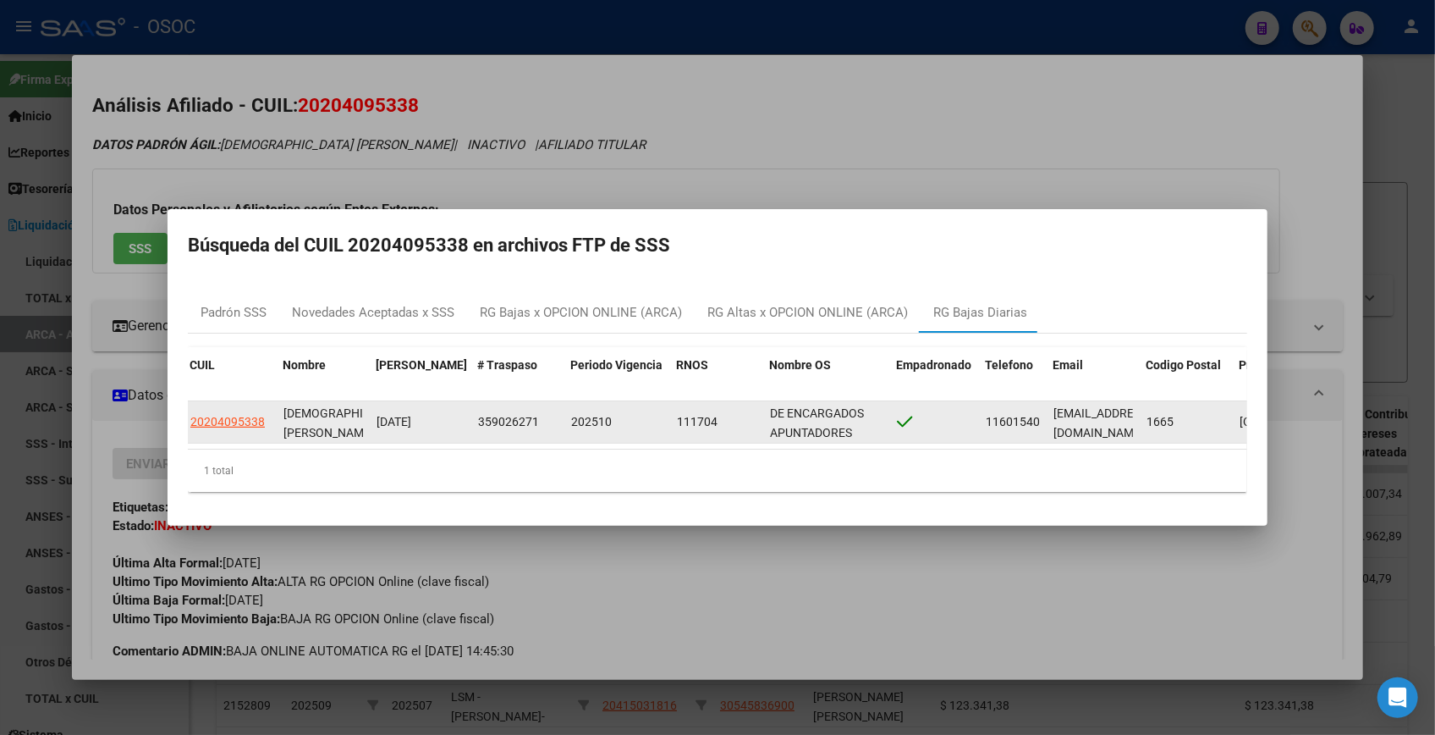
drag, startPoint x: 677, startPoint y: 410, endPoint x: 720, endPoint y: 412, distance: 43.2
click at [720, 412] on div "111704" at bounding box center [717, 421] width 80 height 19
copy span "111704"
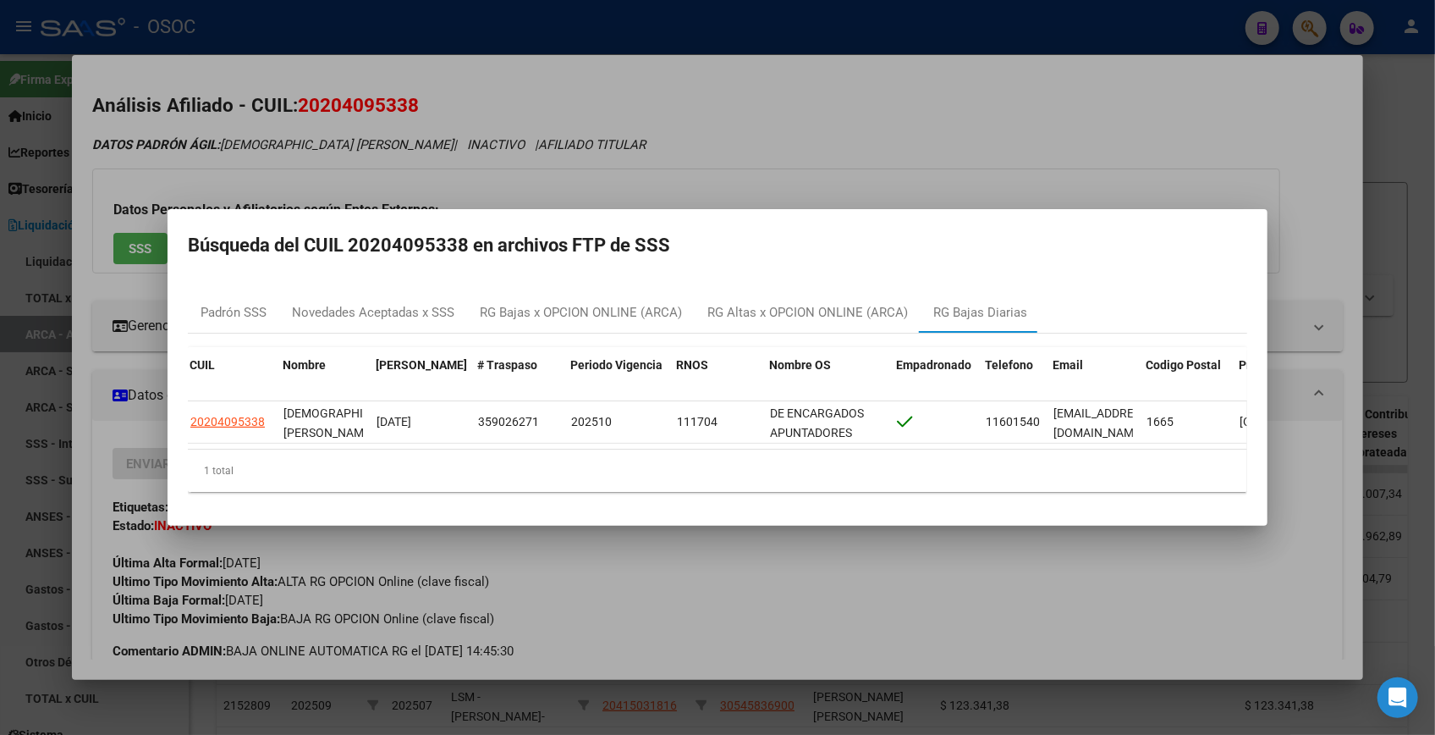
click at [1399, 118] on div at bounding box center [717, 367] width 1435 height 735
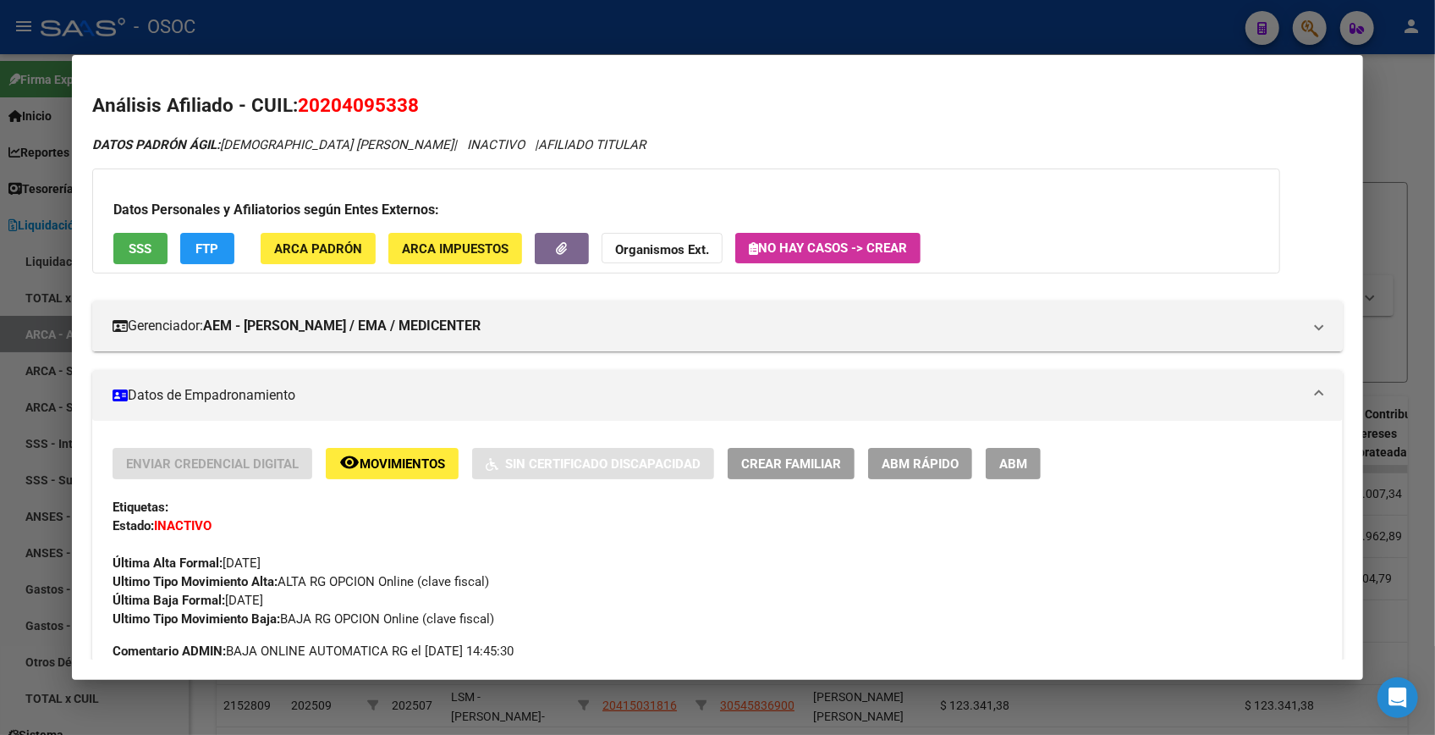
click at [1418, 99] on div at bounding box center [717, 367] width 1435 height 735
